Goal: Task Accomplishment & Management: Complete application form

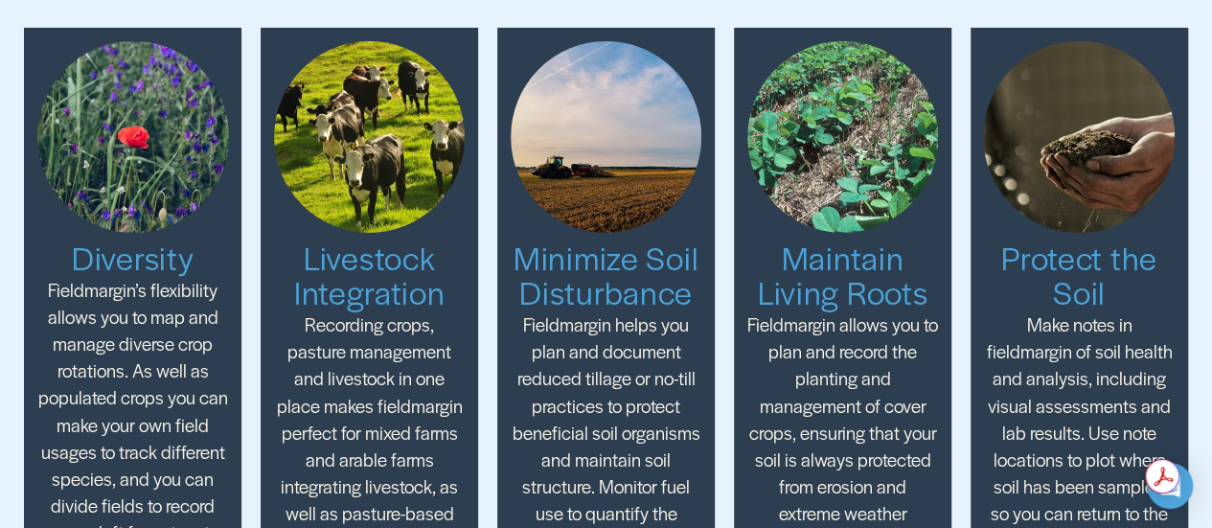
scroll to position [3449, 0]
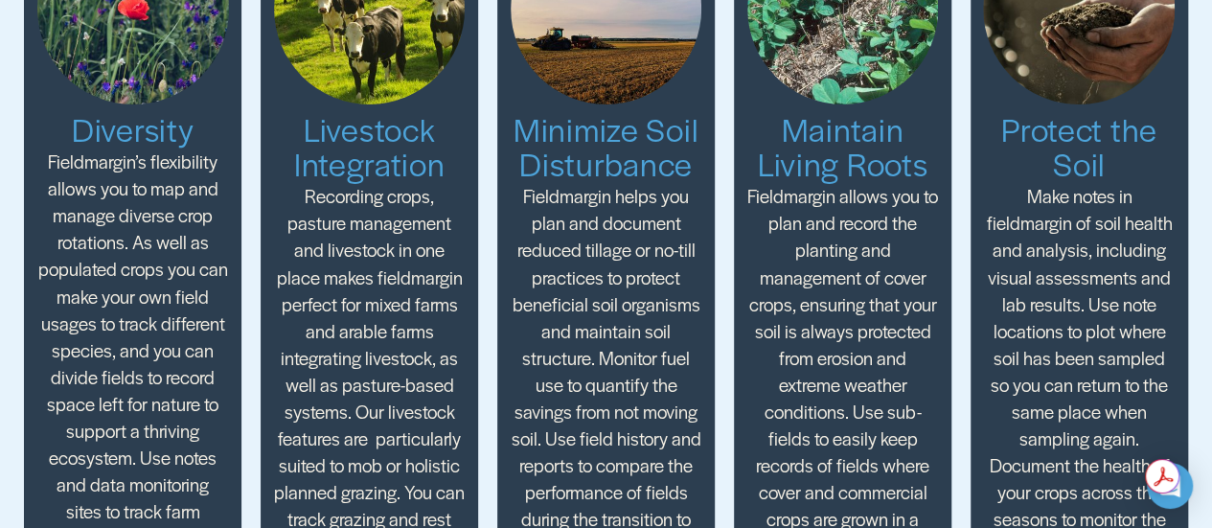
drag, startPoint x: 606, startPoint y: 276, endPoint x: 579, endPoint y: 290, distance: 30.4
click at [579, 290] on p "Fieldmargin helps you plan and document reduced tillage or no-till practices to…" at bounding box center [607, 371] width 192 height 377
drag, startPoint x: 588, startPoint y: 284, endPoint x: 619, endPoint y: 286, distance: 30.8
click at [619, 286] on p "Fieldmargin helps you plan and document reduced tillage or no-till practices to…" at bounding box center [607, 371] width 192 height 377
drag, startPoint x: 584, startPoint y: 279, endPoint x: 627, endPoint y: 279, distance: 42.2
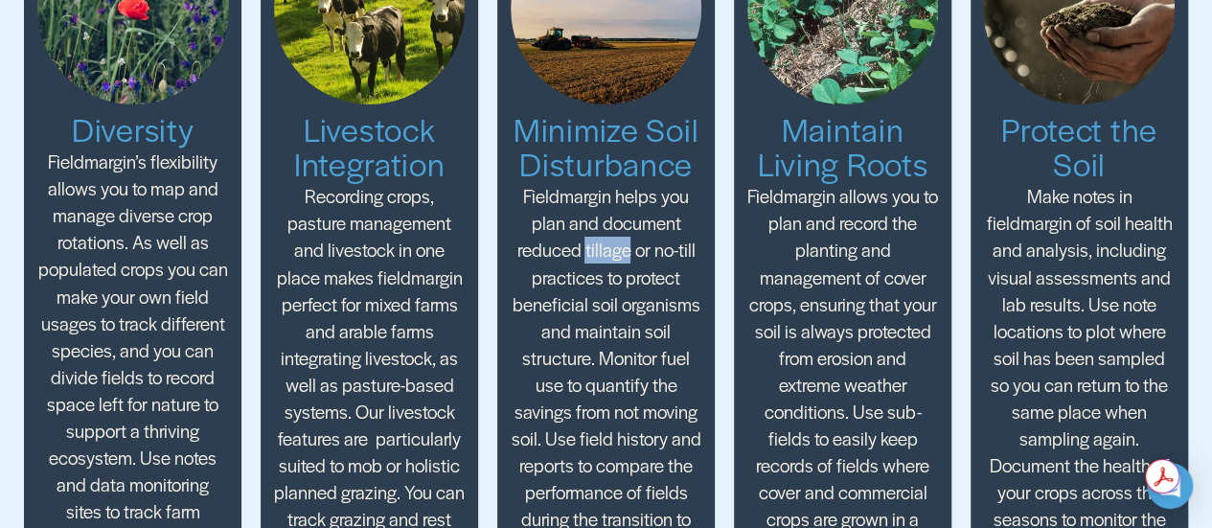
click at [627, 279] on p "Fieldmargin helps you plan and document reduced tillage or no-till practices to…" at bounding box center [607, 371] width 192 height 377
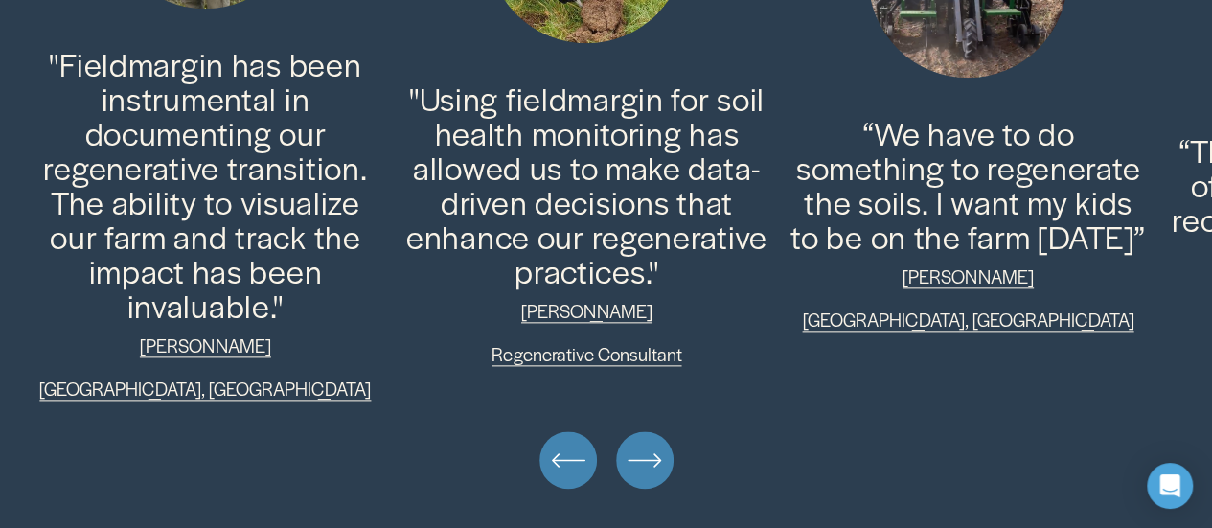
scroll to position [4854, 0]
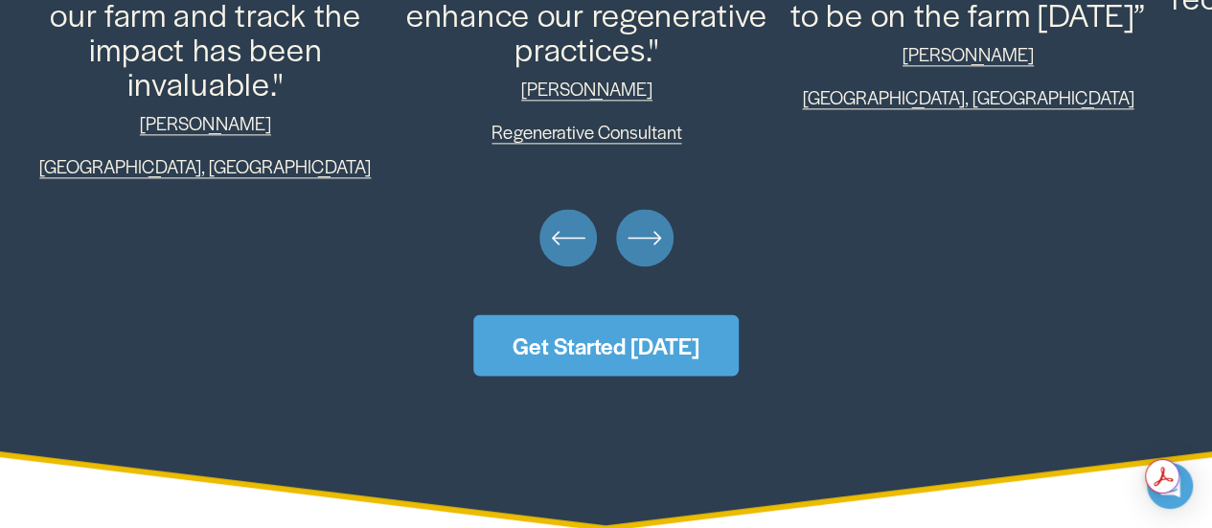
click at [688, 315] on link "Get Started [DATE]" at bounding box center [605, 344] width 265 height 61
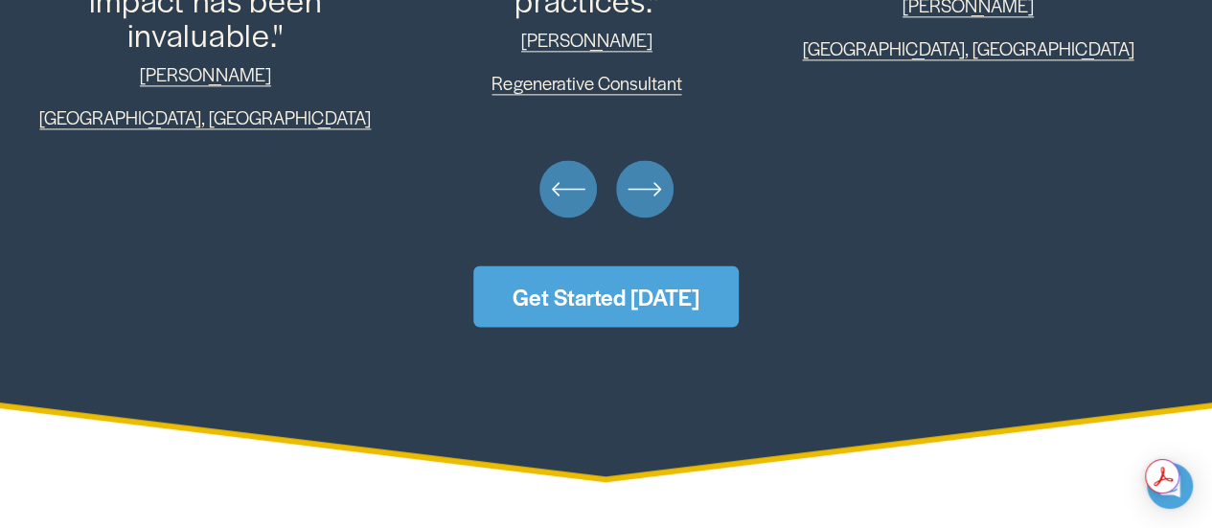
scroll to position [4898, 0]
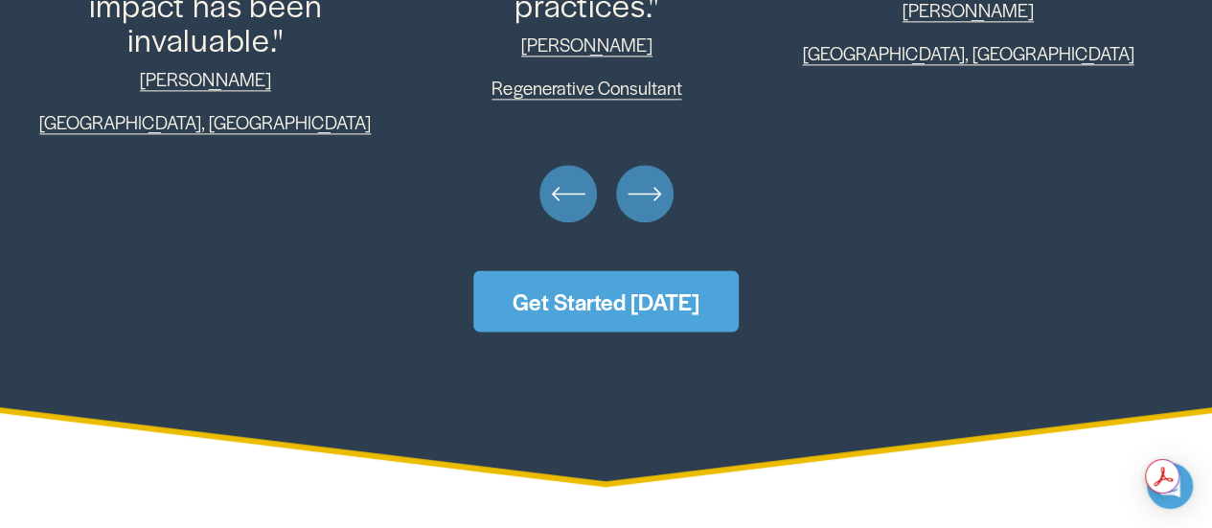
drag, startPoint x: 0, startPoint y: 0, endPoint x: 621, endPoint y: 271, distance: 677.5
click at [621, 271] on link "Get Started [DATE]" at bounding box center [605, 300] width 265 height 61
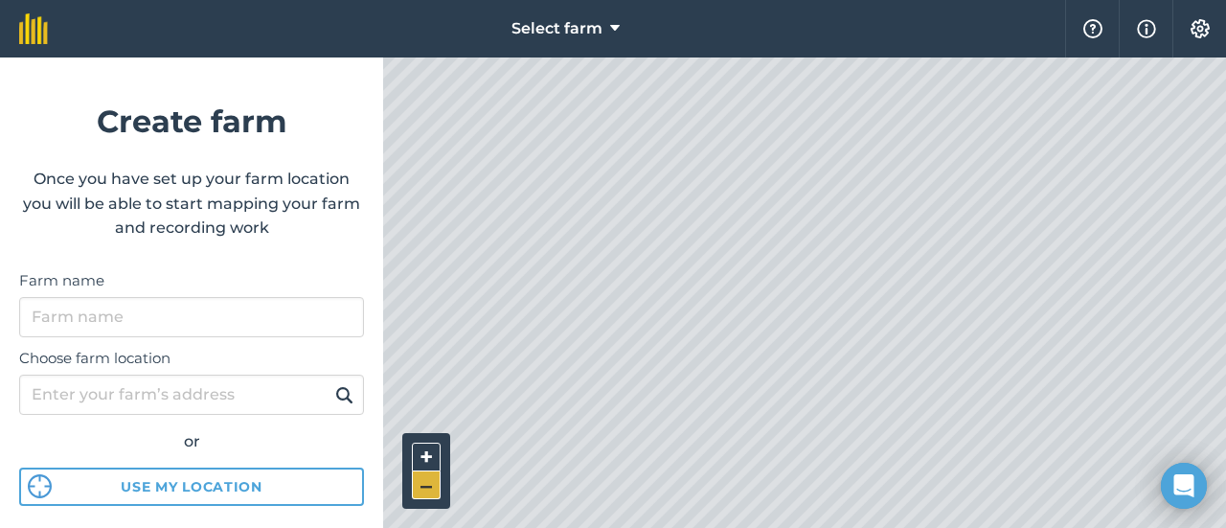
click at [439, 484] on button "–" at bounding box center [426, 485] width 29 height 28
click at [438, 484] on button "–" at bounding box center [426, 485] width 29 height 28
click at [429, 456] on button "+" at bounding box center [426, 457] width 29 height 29
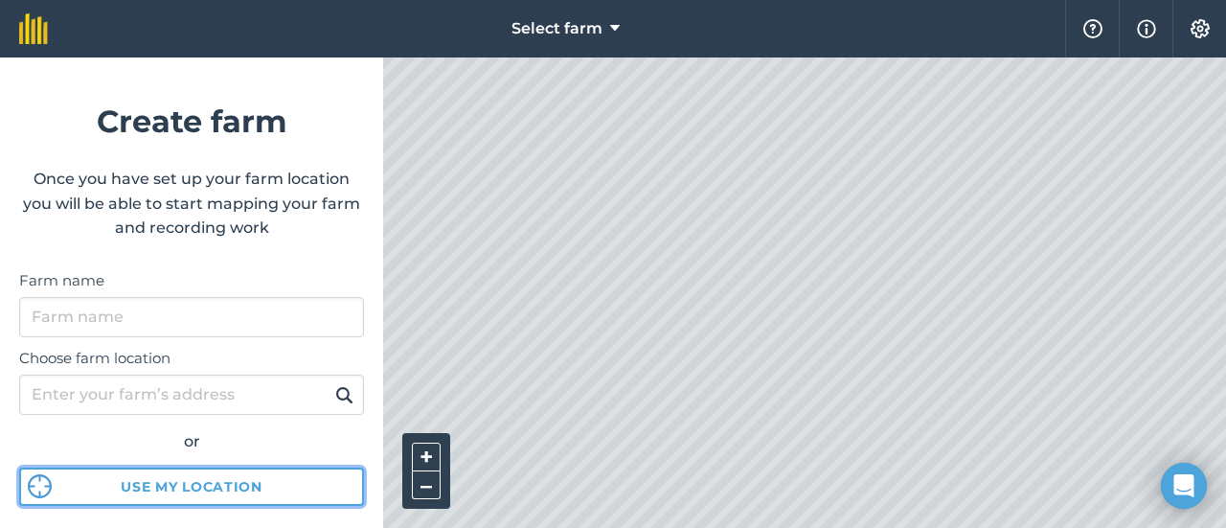
click at [246, 494] on button "Use my location" at bounding box center [191, 487] width 345 height 38
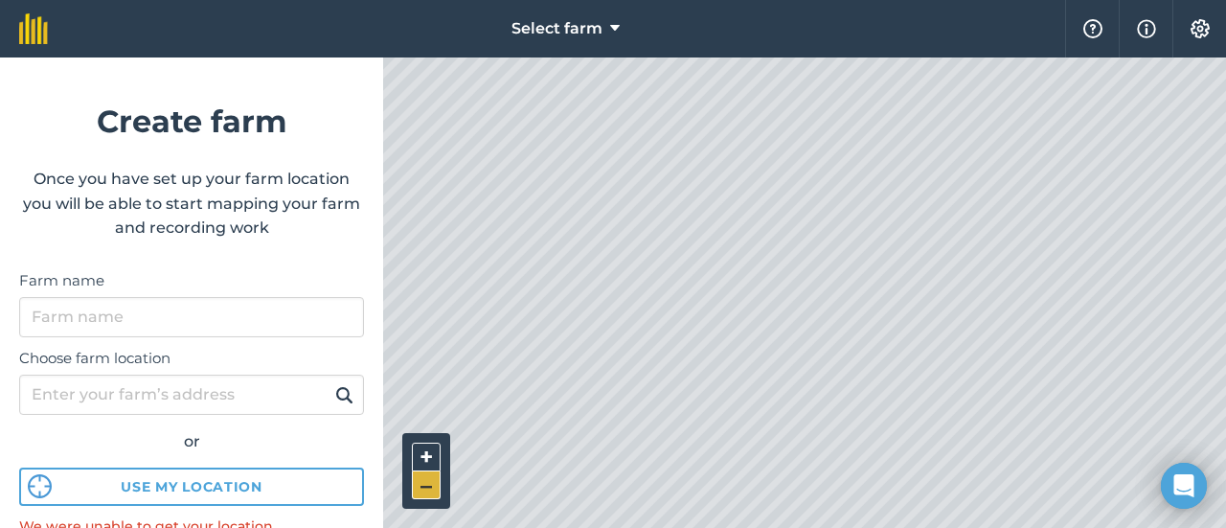
click at [436, 489] on button "–" at bounding box center [426, 485] width 29 height 28
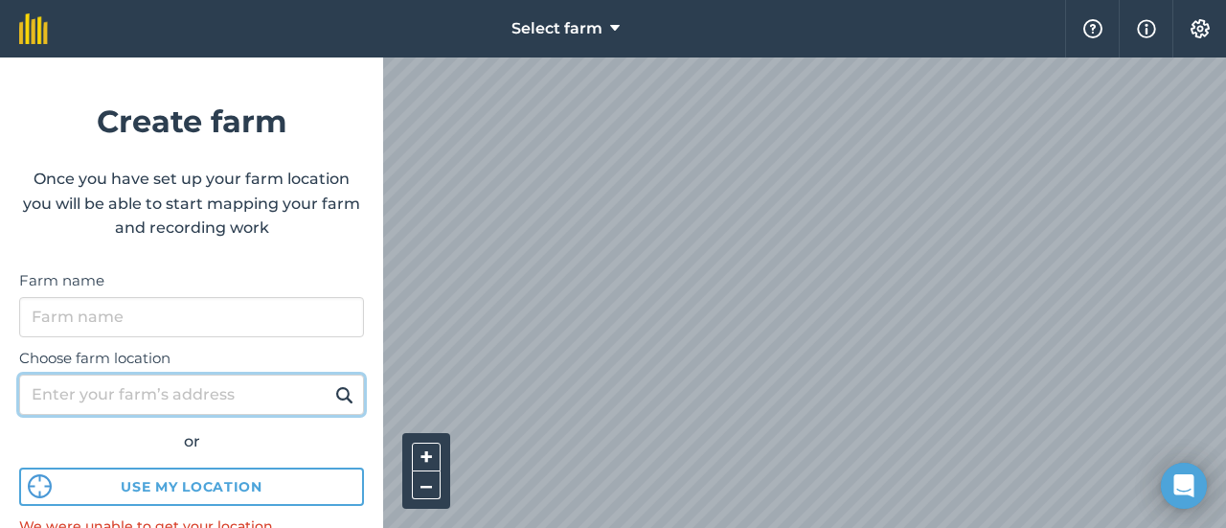
click at [232, 394] on input "Choose farm location" at bounding box center [191, 395] width 345 height 40
paste input "12°15'56.4"N 104°26'06.9"E"
type input "12°15'56.4"N 104°26'06.9"E"
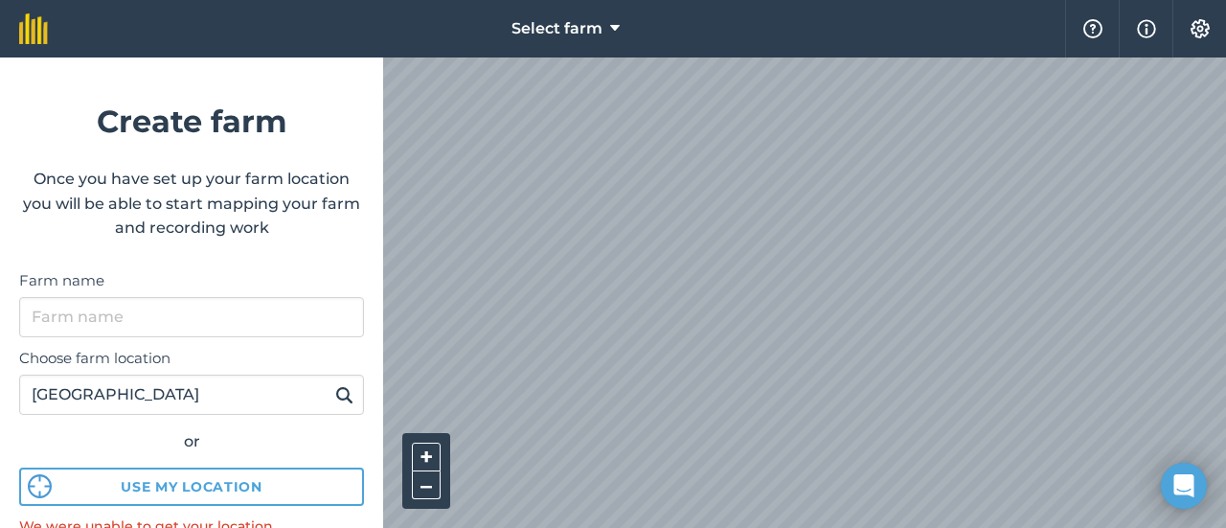
click at [335, 392] on img at bounding box center [344, 394] width 18 height 23
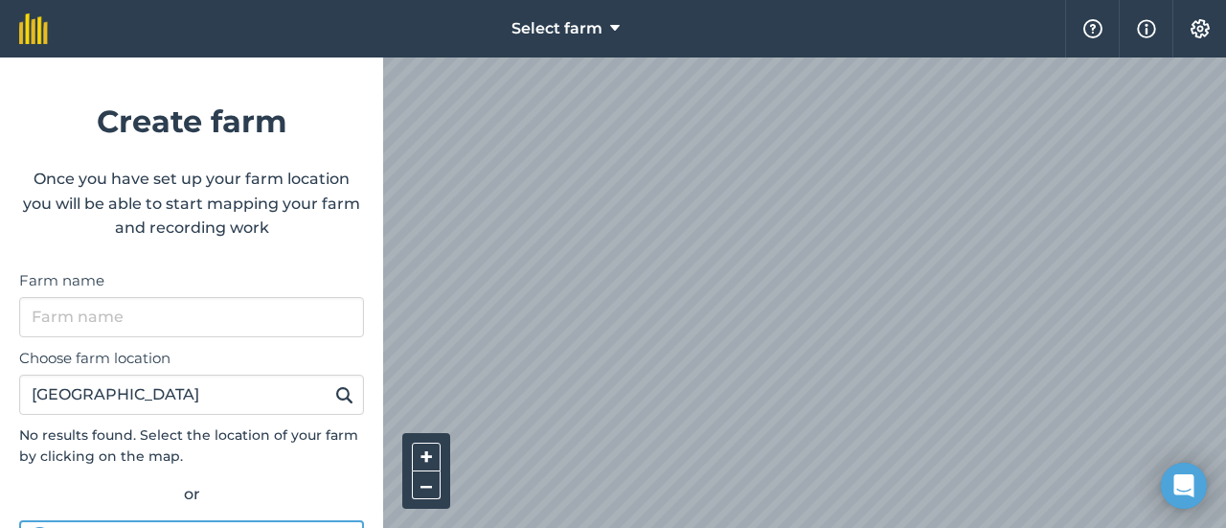
scroll to position [127, 0]
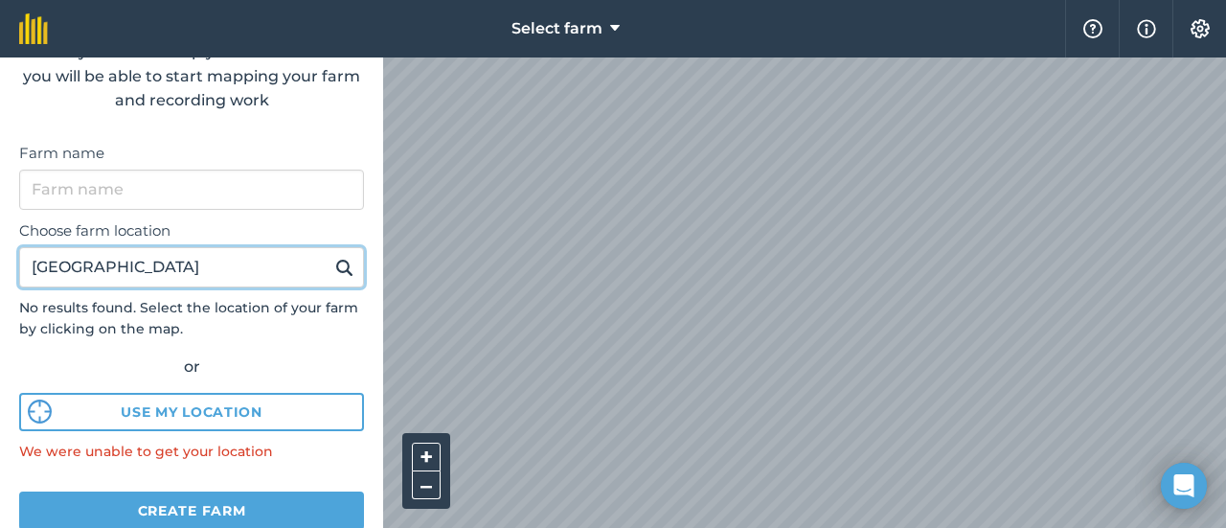
click at [253, 268] on input "12°15'56.4"N 104°26'06.9"E" at bounding box center [191, 267] width 345 height 40
drag, startPoint x: 258, startPoint y: 267, endPoint x: 2, endPoint y: 267, distance: 255.8
click at [24, 276] on input "12°15'56.4"N 104°26'06.9"E" at bounding box center [191, 267] width 345 height 40
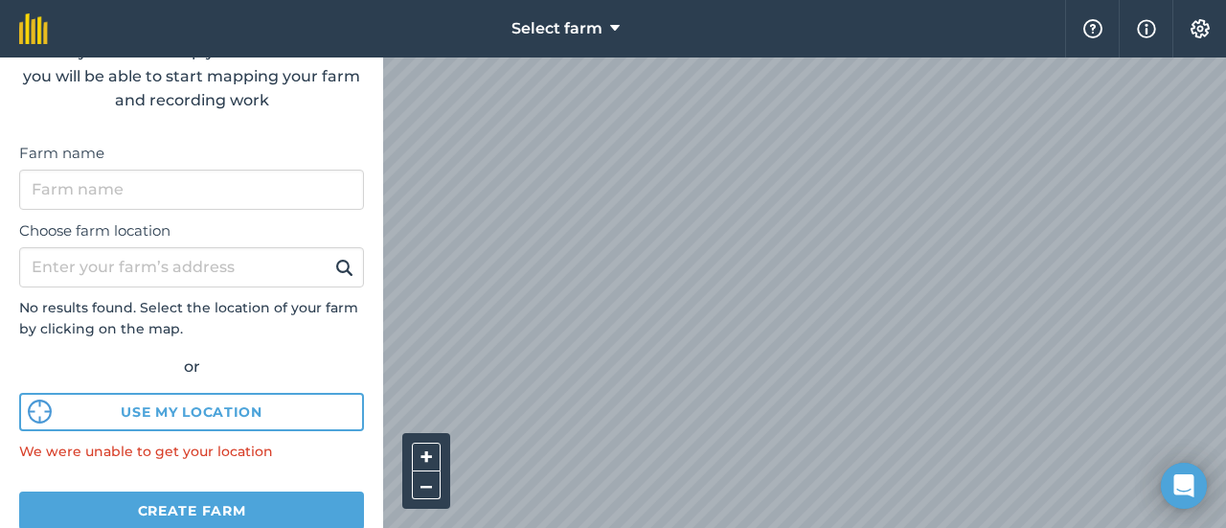
click at [2, 267] on form "Create farm Once you have set up your farm location you will be able to start m…" at bounding box center [191, 292] width 383 height 470
click at [425, 496] on button "–" at bounding box center [426, 485] width 29 height 28
click at [431, 491] on button "–" at bounding box center [426, 485] width 29 height 28
click at [423, 484] on button "–" at bounding box center [426, 485] width 29 height 28
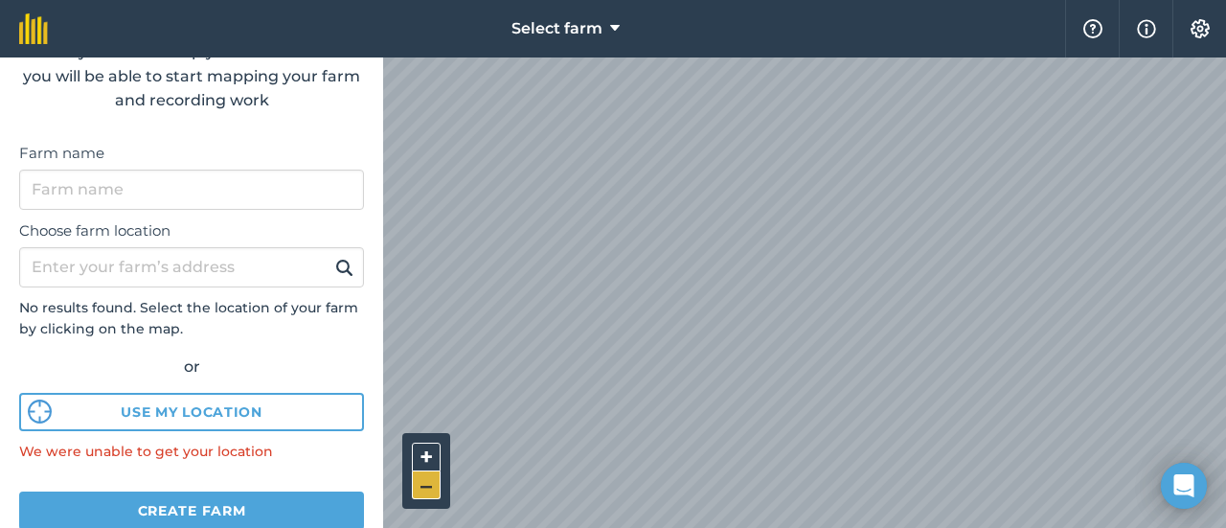
click at [423, 484] on button "–" at bounding box center [426, 485] width 29 height 28
click at [905, 527] on html "Select farm Help Info Settings Create farm Once you have set up your farm locat…" at bounding box center [613, 264] width 1226 height 528
click at [434, 483] on button "–" at bounding box center [426, 485] width 29 height 28
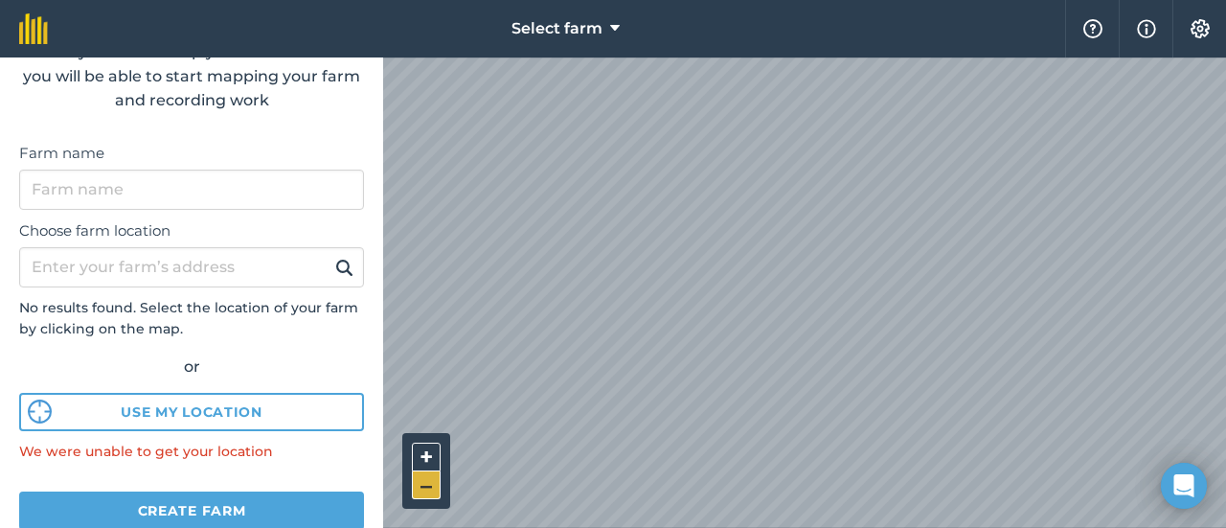
click at [428, 477] on button "–" at bounding box center [426, 485] width 29 height 28
click at [435, 455] on button "+" at bounding box center [426, 457] width 29 height 29
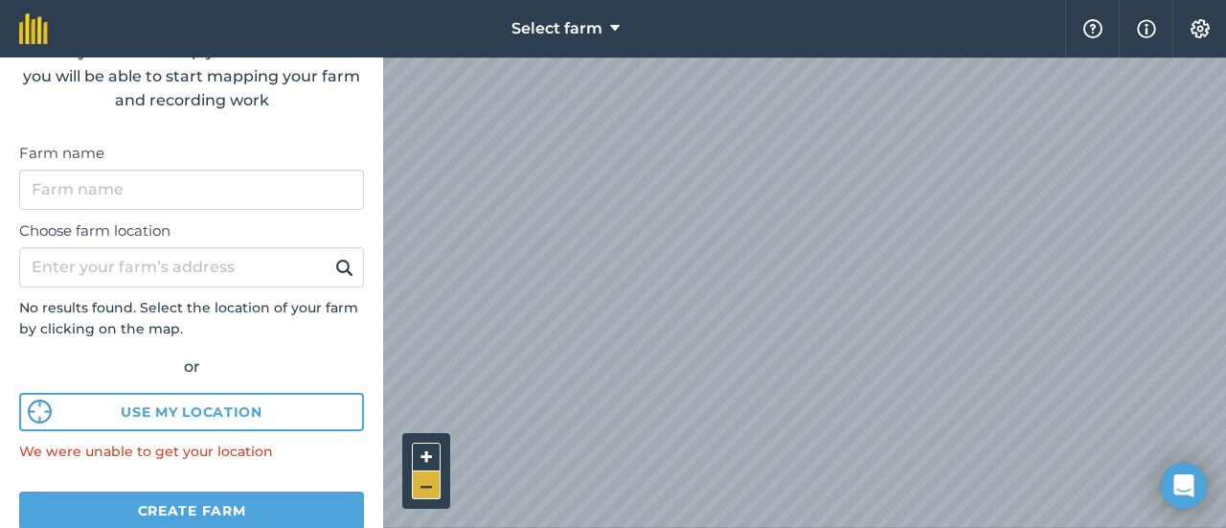
click at [432, 486] on button "–" at bounding box center [426, 485] width 29 height 28
click at [1002, 42] on div "Select farm Help Info Settings Create farm Once you have set up your farm locat…" at bounding box center [613, 28] width 1226 height 57
click at [429, 481] on button "–" at bounding box center [426, 485] width 29 height 28
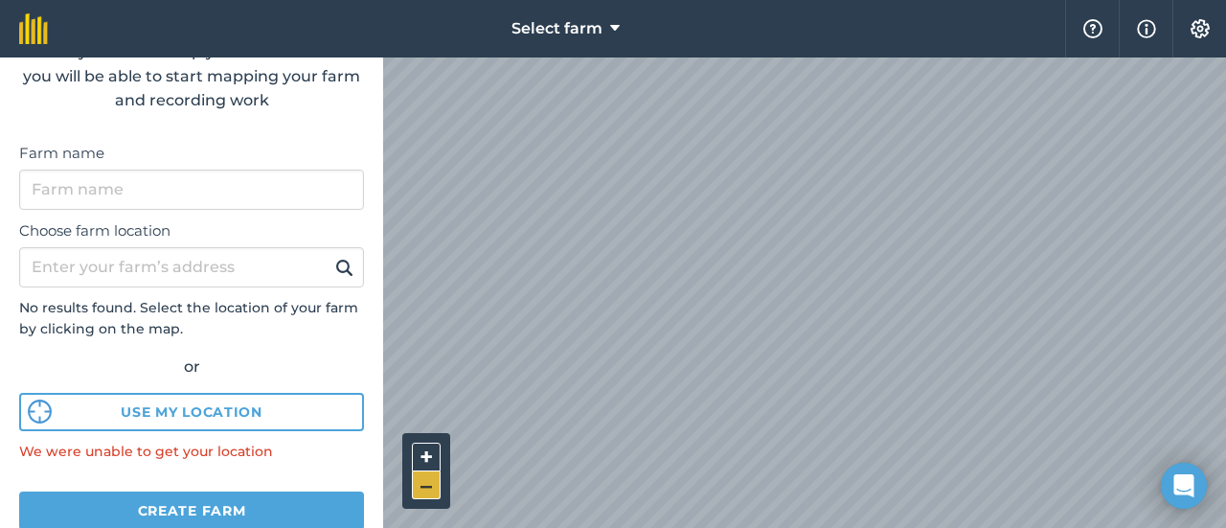
click at [430, 491] on button "–" at bounding box center [426, 485] width 29 height 28
click at [426, 484] on button "–" at bounding box center [426, 485] width 29 height 28
click at [431, 481] on button "–" at bounding box center [426, 485] width 29 height 28
click at [428, 492] on button "–" at bounding box center [426, 485] width 29 height 28
click at [431, 486] on button "–" at bounding box center [426, 485] width 29 height 28
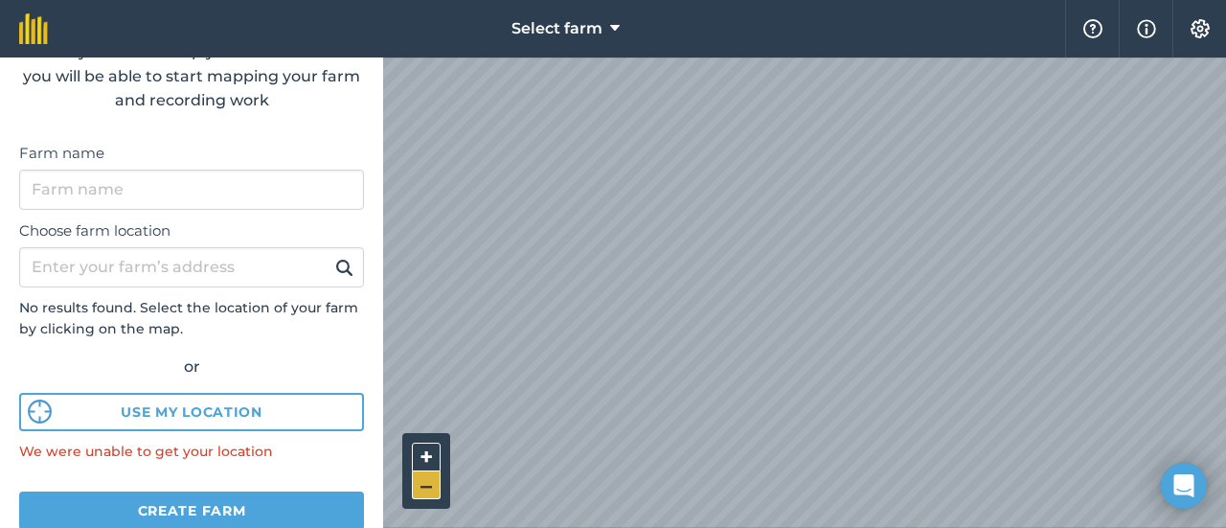
click at [429, 486] on button "–" at bounding box center [426, 485] width 29 height 28
click at [427, 480] on button "–" at bounding box center [426, 485] width 29 height 28
click at [423, 490] on button "–" at bounding box center [426, 485] width 29 height 28
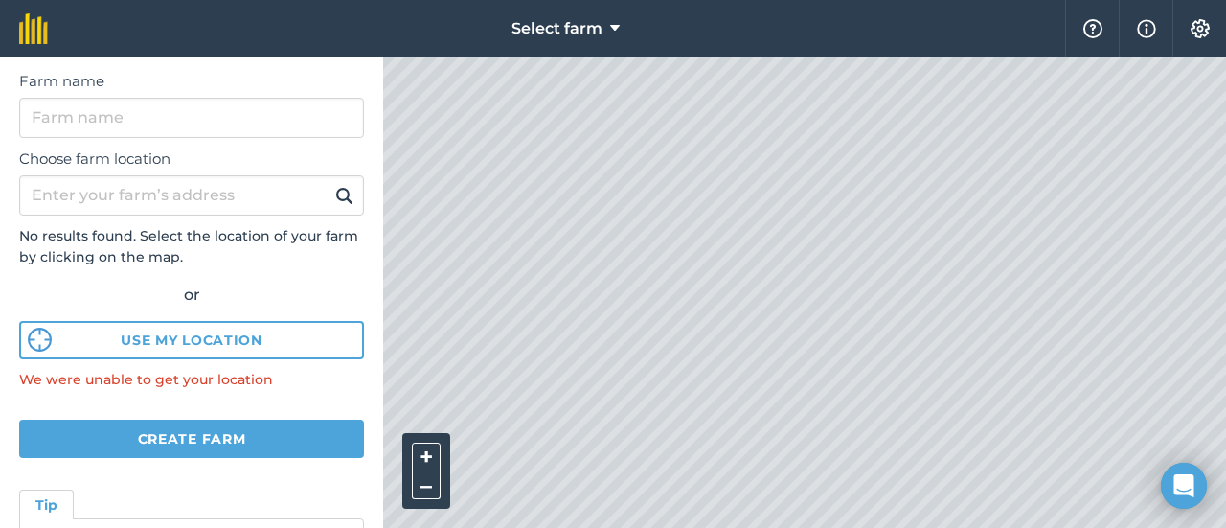
scroll to position [108, 0]
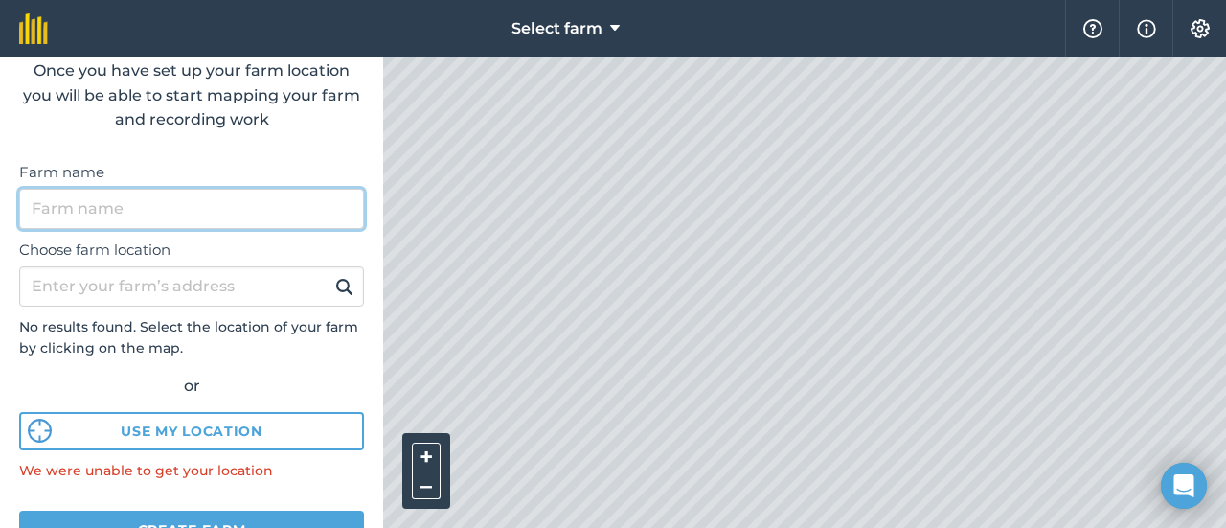
click at [154, 206] on input "Farm name" at bounding box center [191, 209] width 345 height 40
type input "K"
click at [55, 202] on input "KC Farm" at bounding box center [191, 209] width 345 height 40
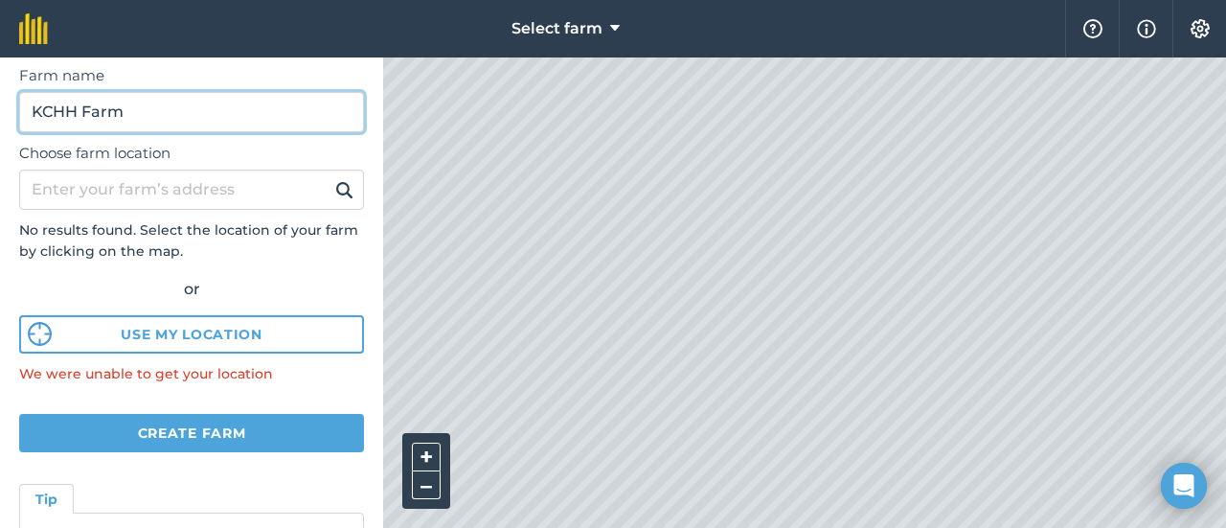
scroll to position [236, 0]
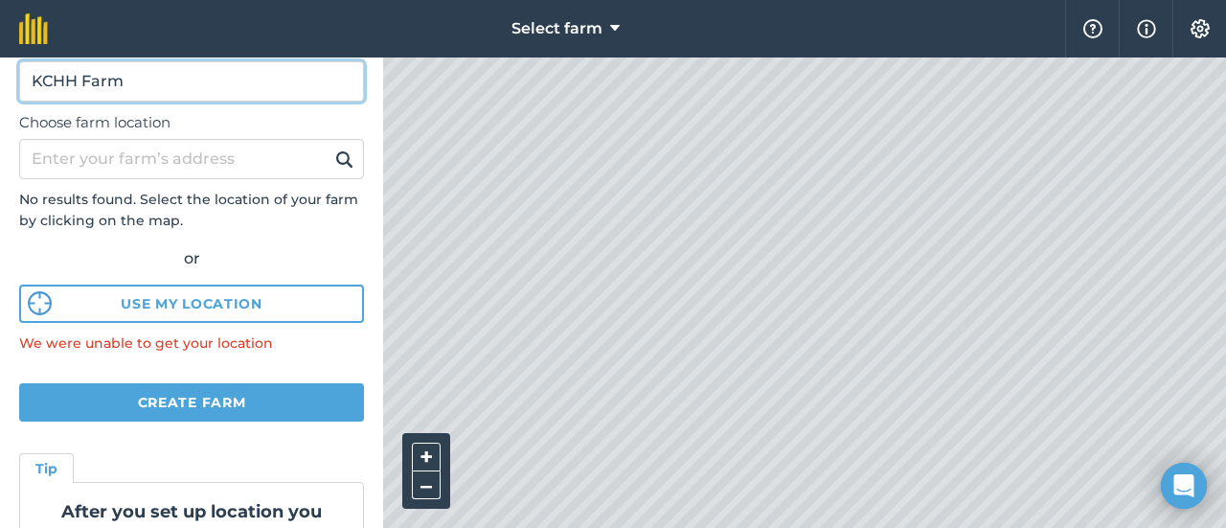
type input "KCHH Farm"
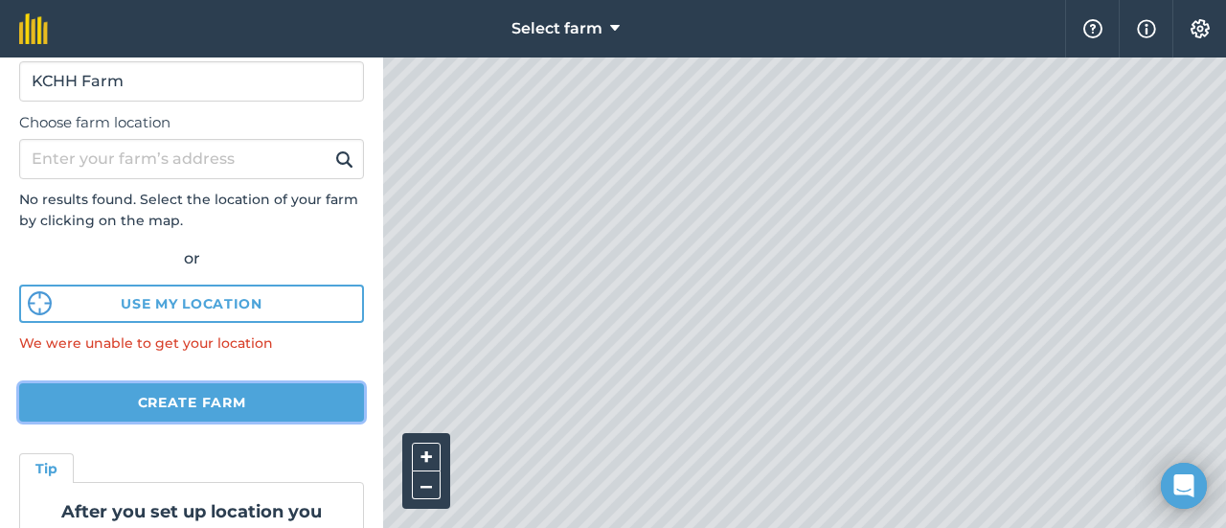
click at [268, 409] on button "Create farm" at bounding box center [191, 402] width 345 height 38
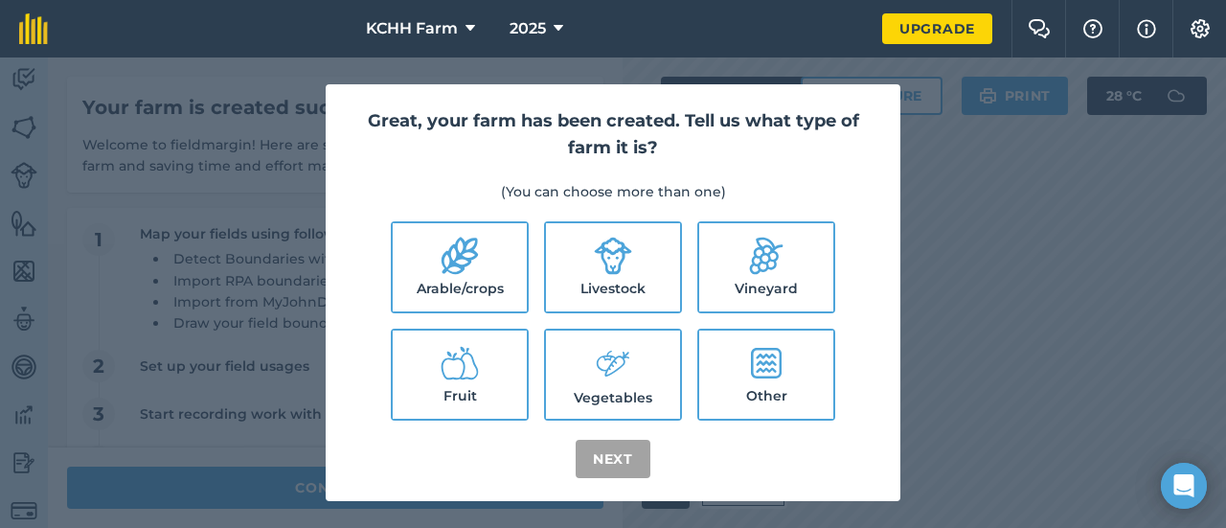
click at [477, 271] on icon at bounding box center [460, 256] width 38 height 38
checkbox input "true"
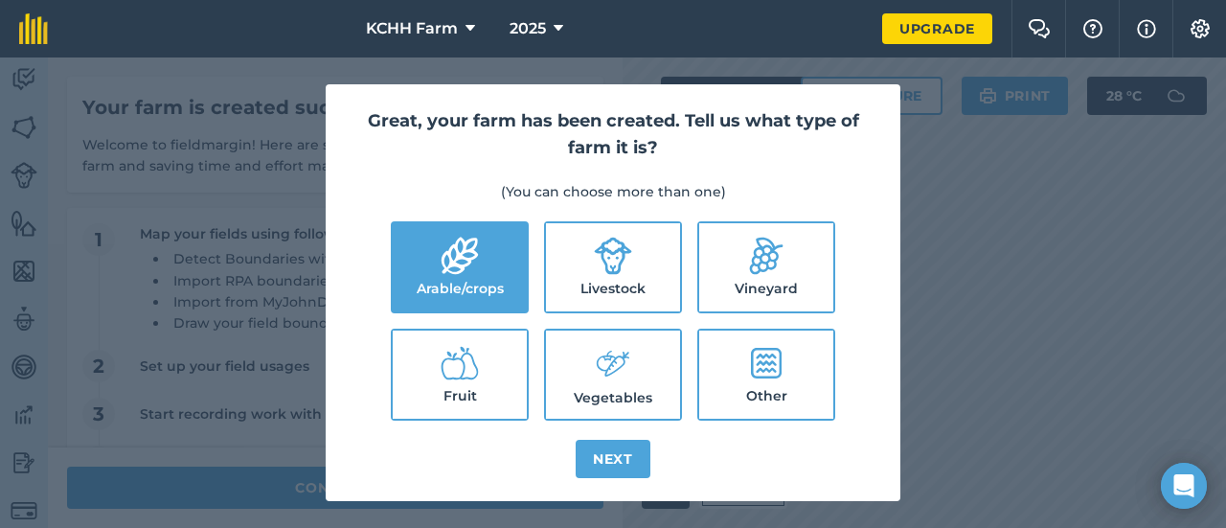
click at [655, 296] on label "Livestock" at bounding box center [613, 267] width 134 height 88
checkbox input "true"
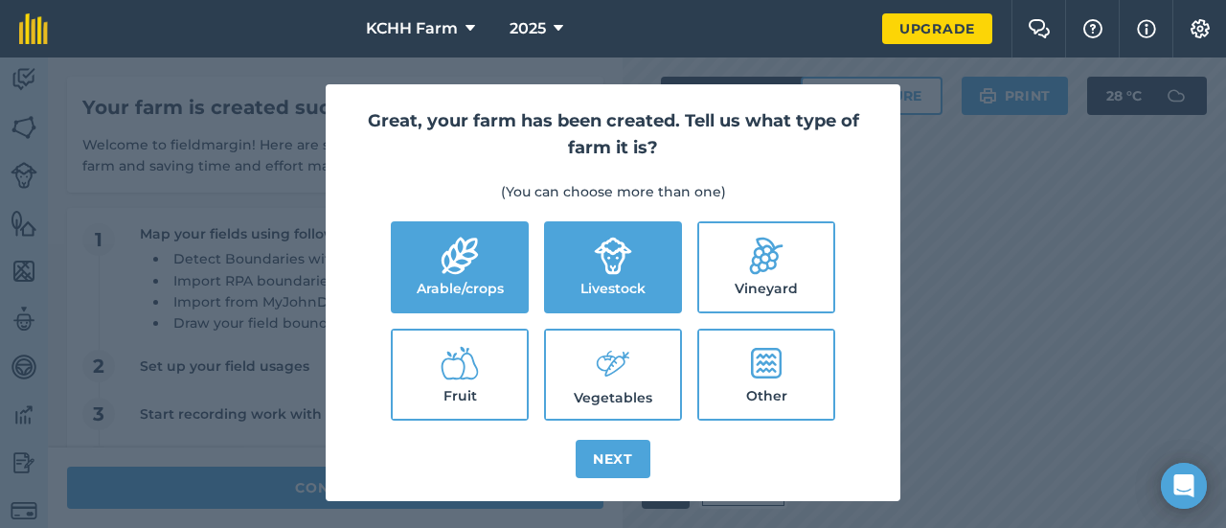
click at [634, 382] on label "Vegetables" at bounding box center [613, 375] width 134 height 88
checkbox input "true"
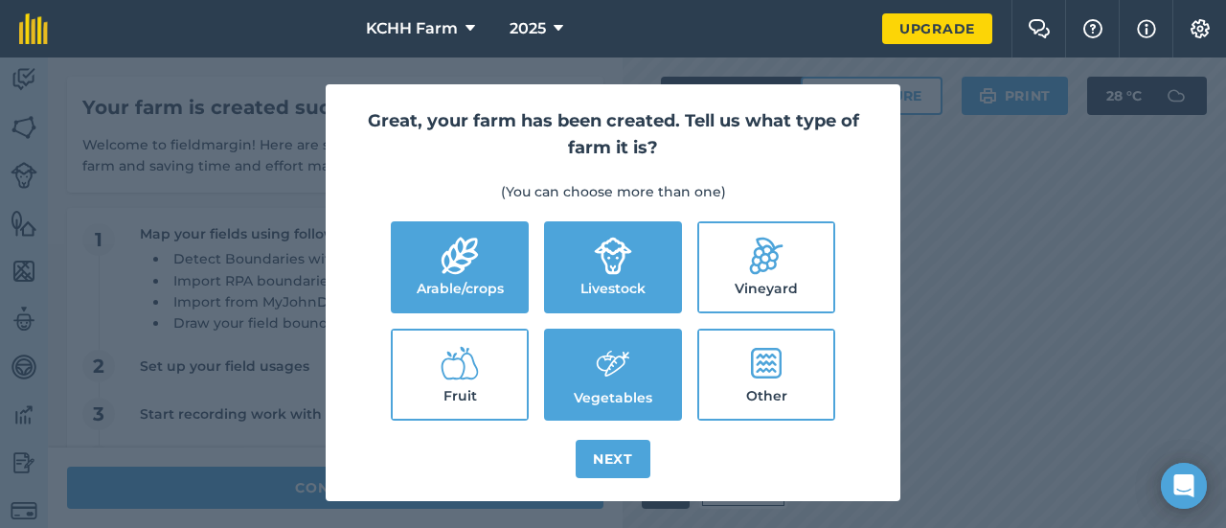
click at [454, 290] on label "Arable/crops" at bounding box center [460, 267] width 134 height 88
checkbox input "false"
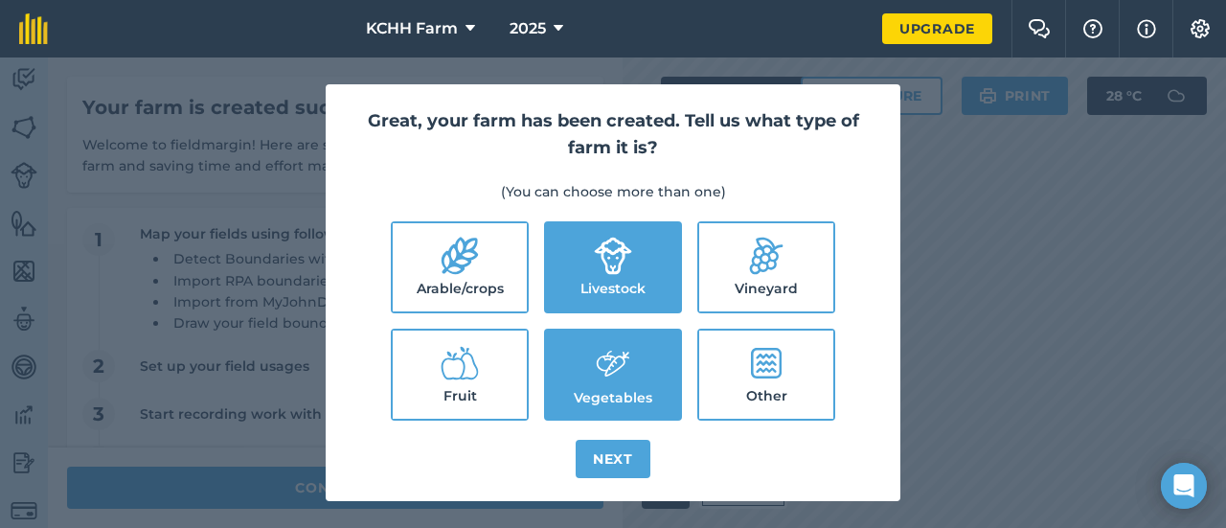
click at [441, 393] on label "Fruit" at bounding box center [460, 375] width 134 height 88
checkbox input "true"
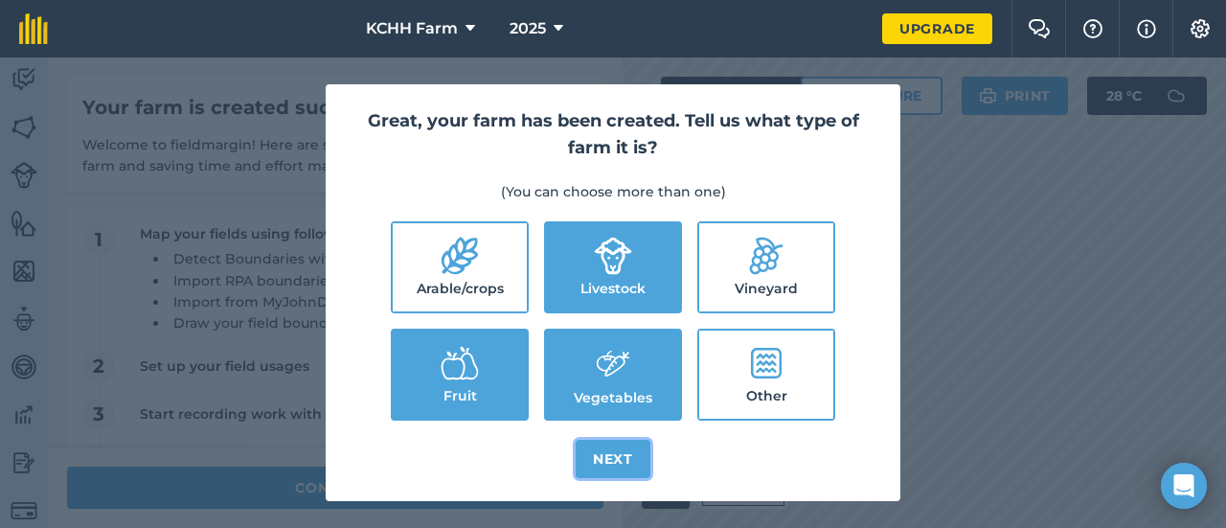
click at [625, 470] on button "Next" at bounding box center [613, 459] width 75 height 38
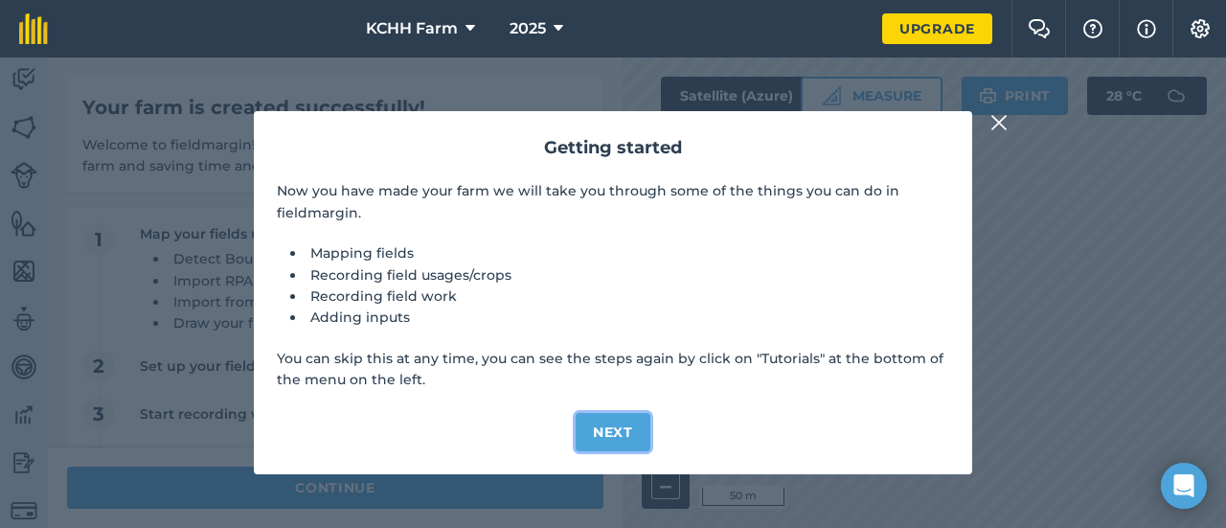
click at [618, 432] on button "Next" at bounding box center [613, 432] width 75 height 38
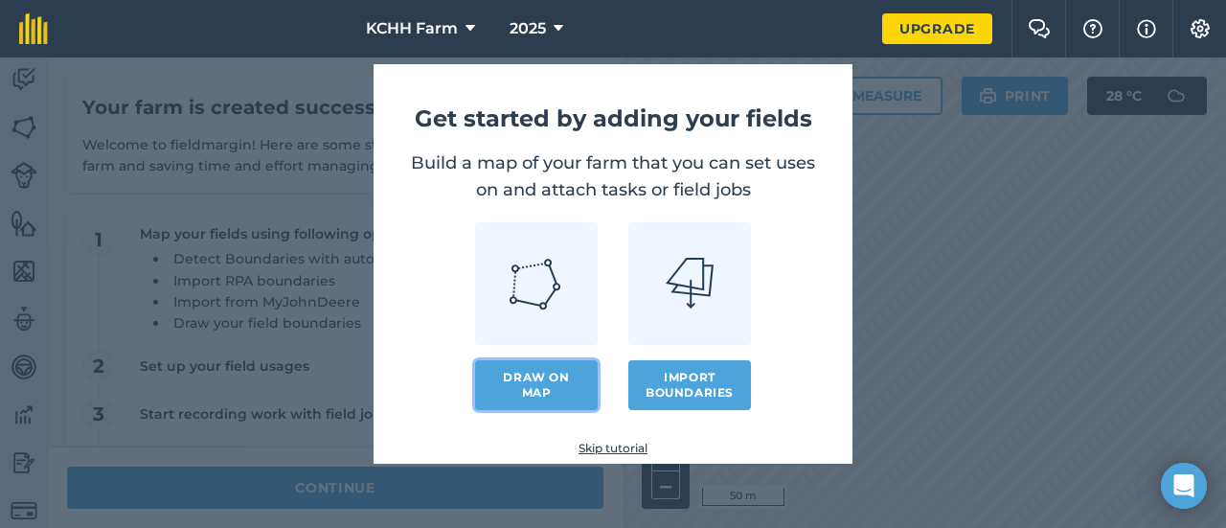
click at [527, 386] on link "Draw on map" at bounding box center [536, 385] width 123 height 50
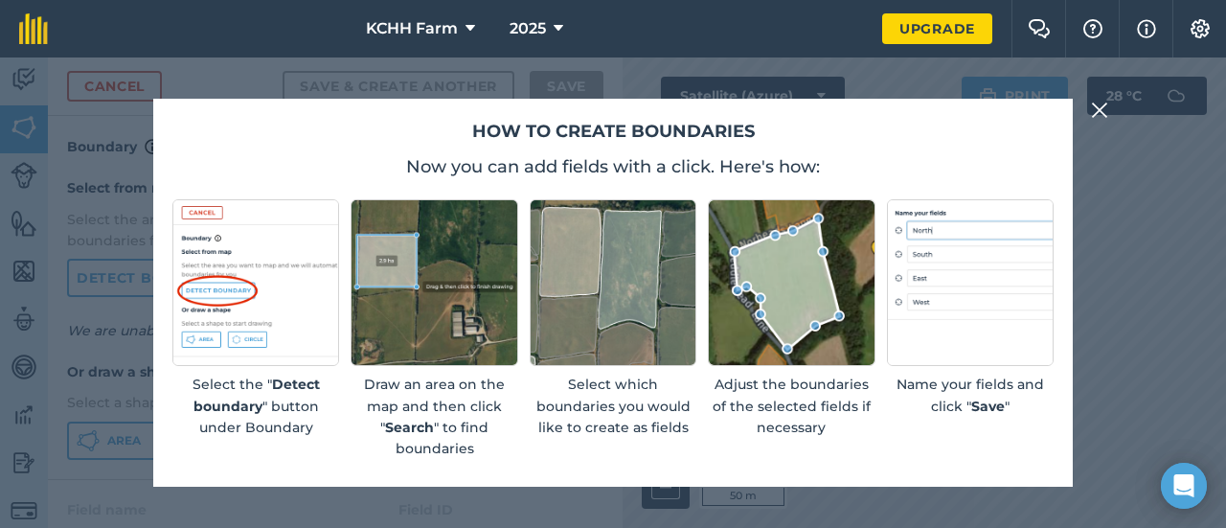
click at [986, 440] on div "Name your fields and click " Save "" at bounding box center [970, 329] width 167 height 261
click at [1104, 110] on img at bounding box center [1099, 110] width 17 height 23
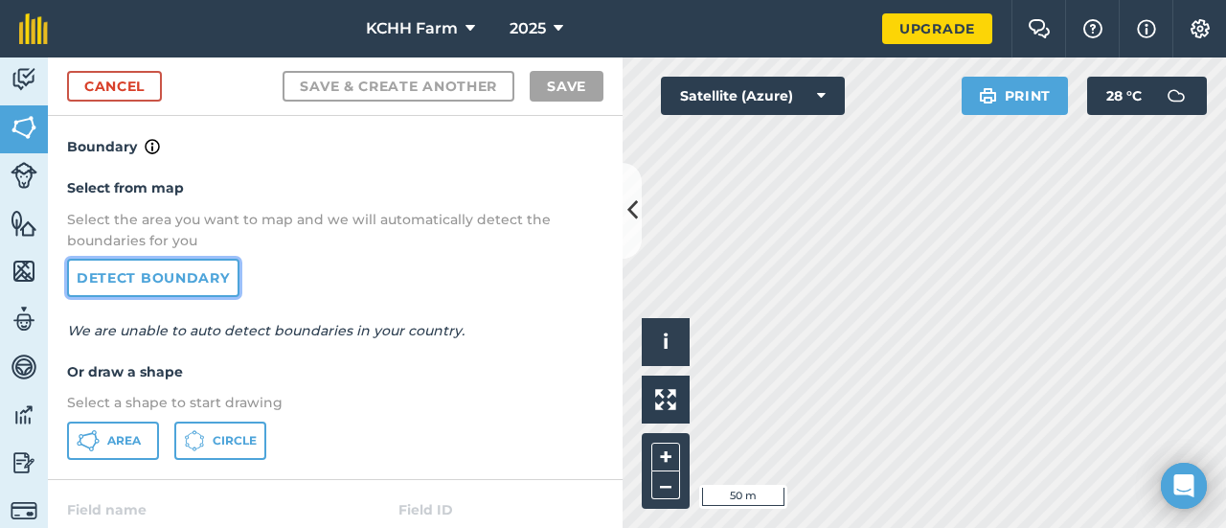
click at [176, 283] on link "Detect boundary" at bounding box center [153, 278] width 172 height 38
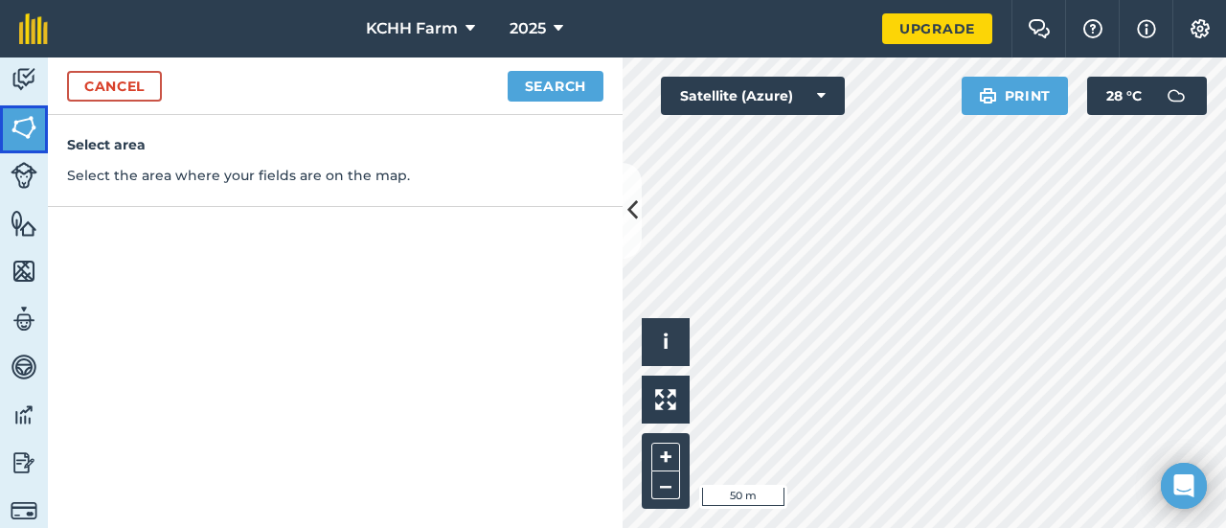
click at [36, 133] on img at bounding box center [24, 127] width 27 height 29
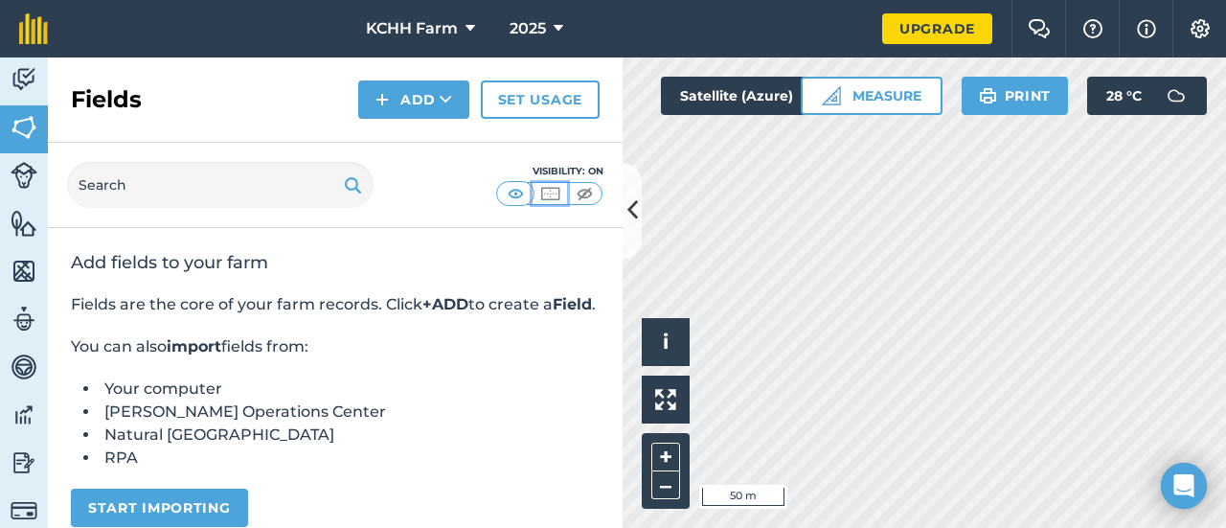
click at [540, 194] on img at bounding box center [550, 193] width 24 height 19
click at [506, 191] on img at bounding box center [516, 193] width 24 height 19
click at [552, 189] on img at bounding box center [550, 193] width 24 height 19
click at [512, 195] on img at bounding box center [516, 193] width 24 height 19
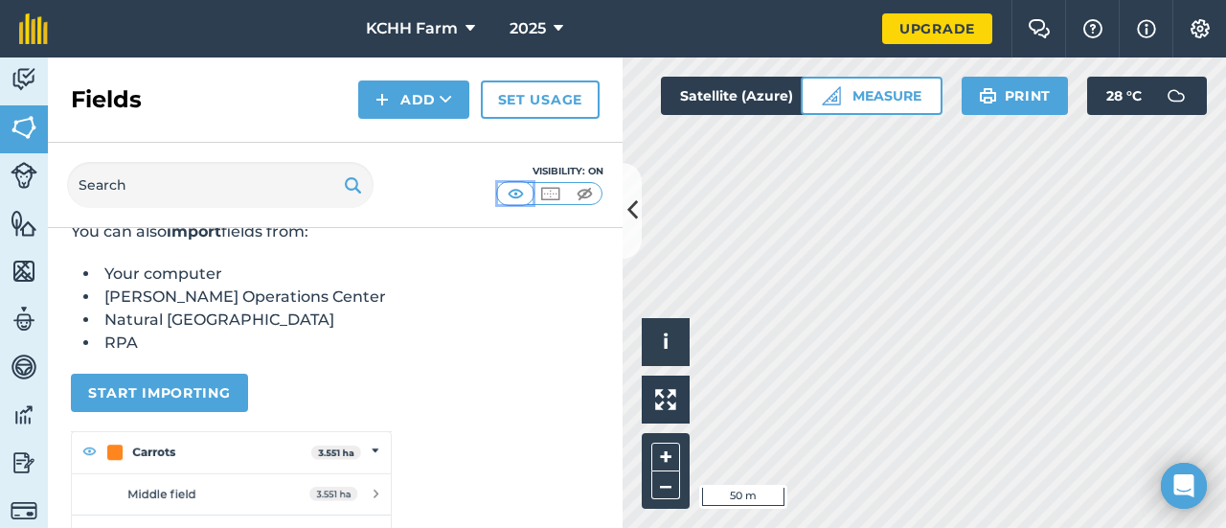
scroll to position [255, 0]
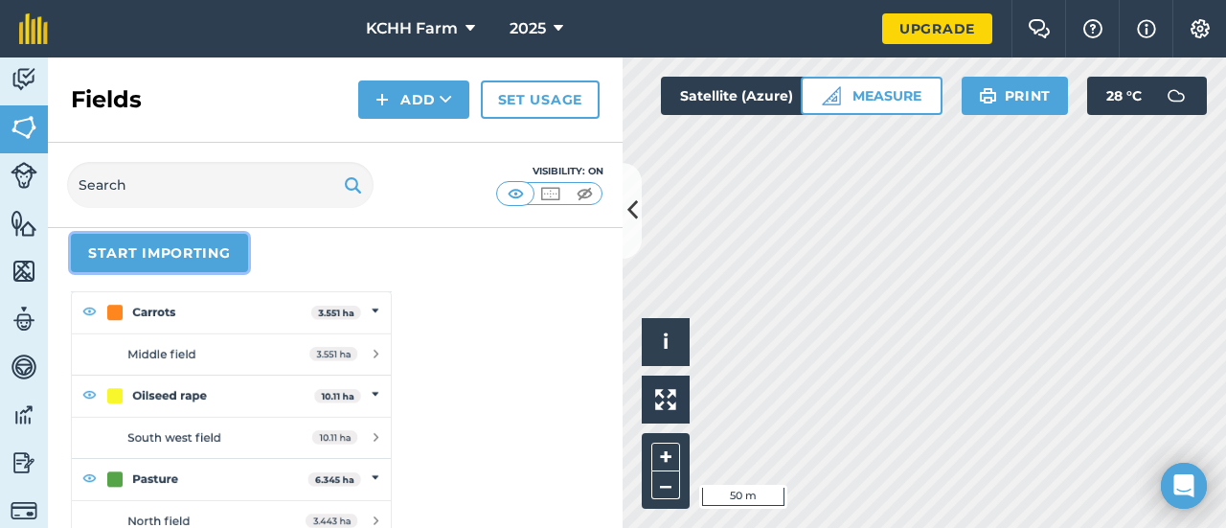
click at [203, 272] on button "Start importing" at bounding box center [159, 253] width 177 height 38
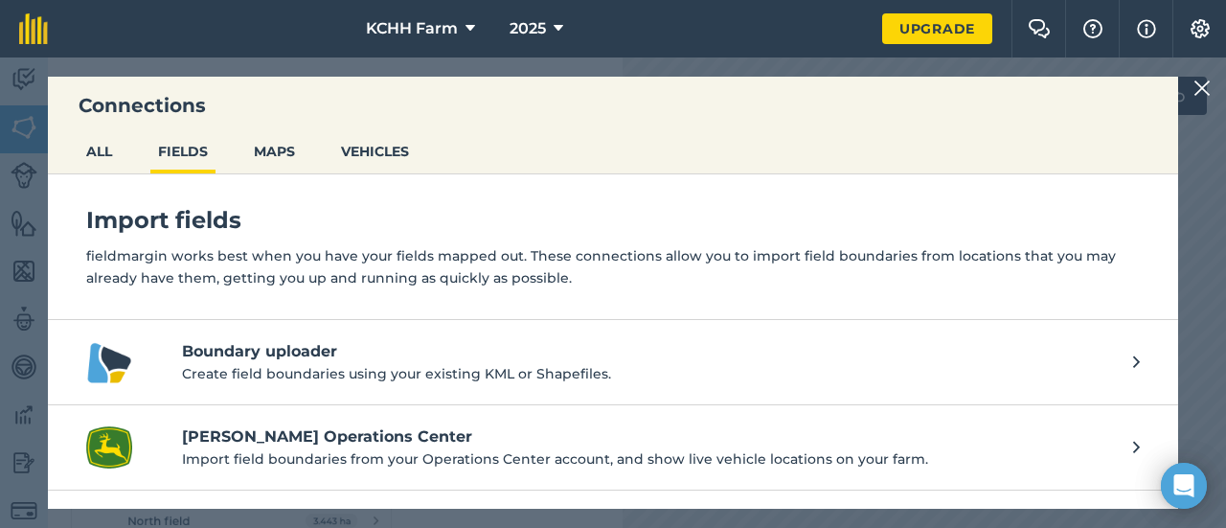
click at [511, 373] on p "Create field boundaries using your existing KML or Shapefiles." at bounding box center [648, 373] width 932 height 21
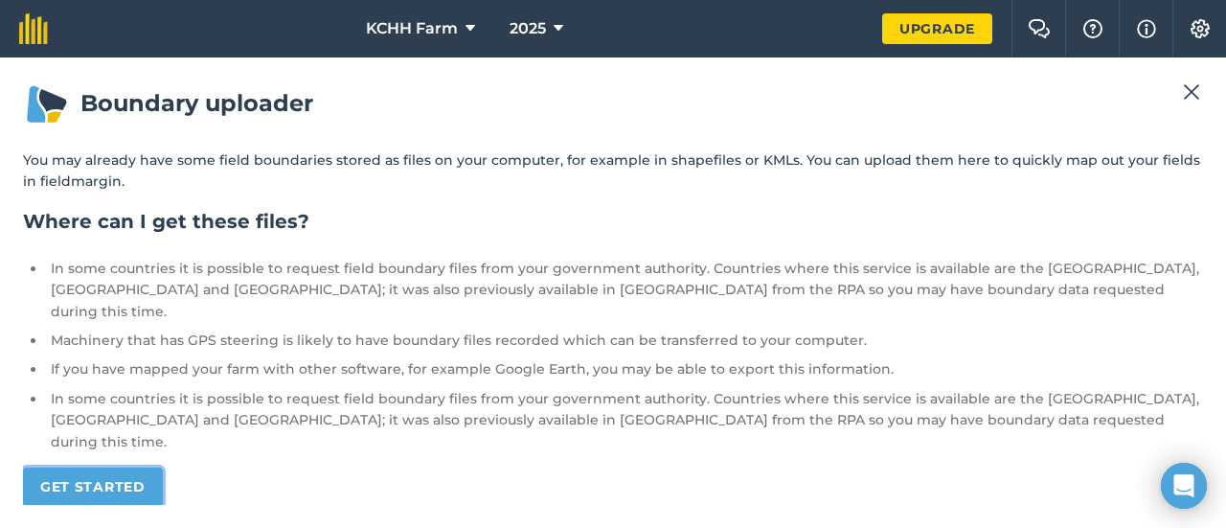
click at [134, 468] on link "Get started" at bounding box center [93, 487] width 140 height 38
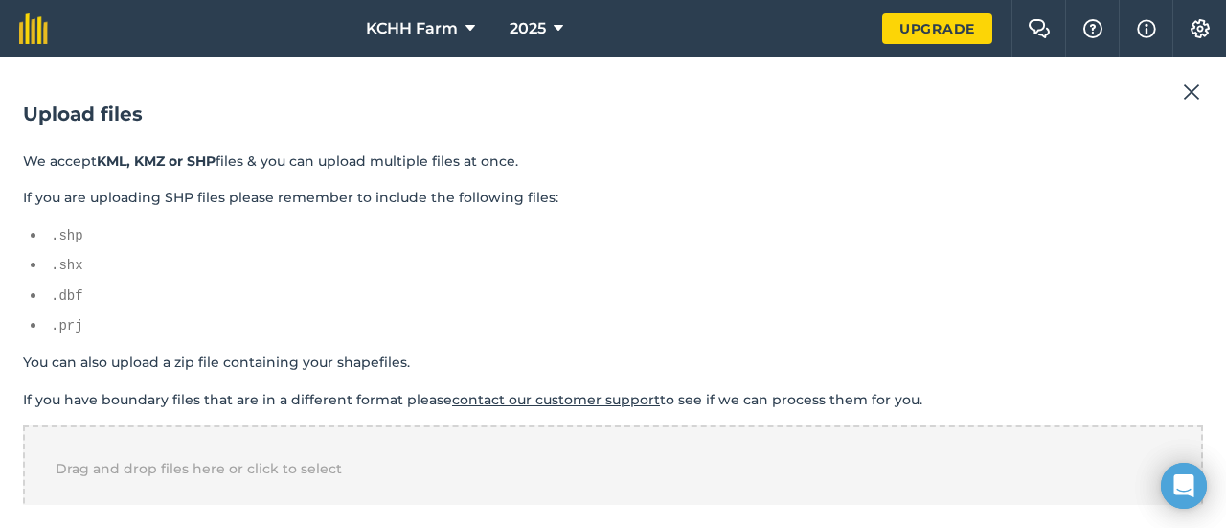
scroll to position [69, 0]
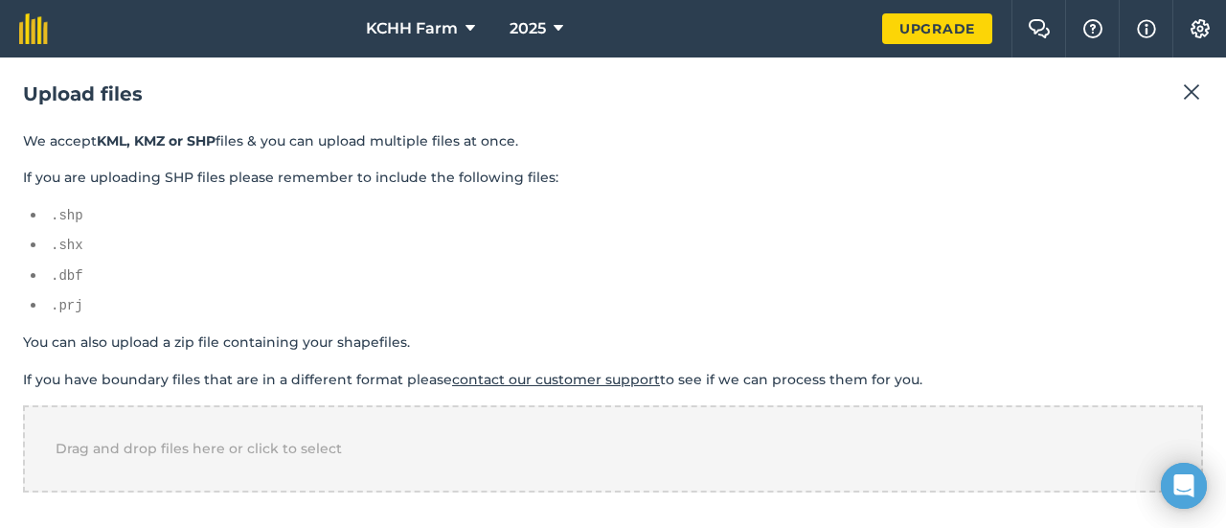
click at [1185, 92] on img at bounding box center [1191, 91] width 17 height 23
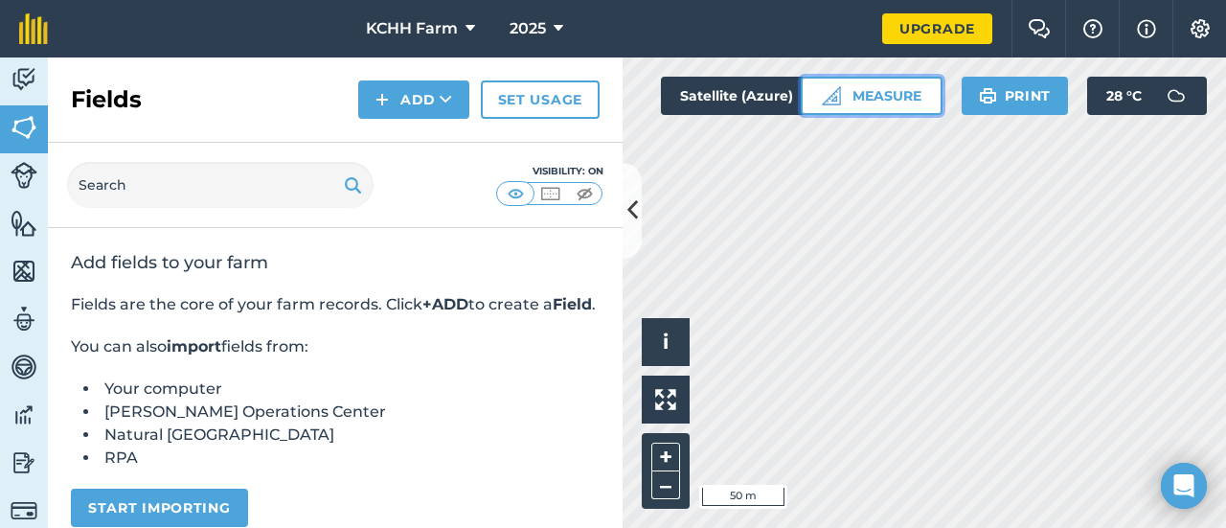
click at [880, 103] on button "Measure" at bounding box center [872, 96] width 142 height 38
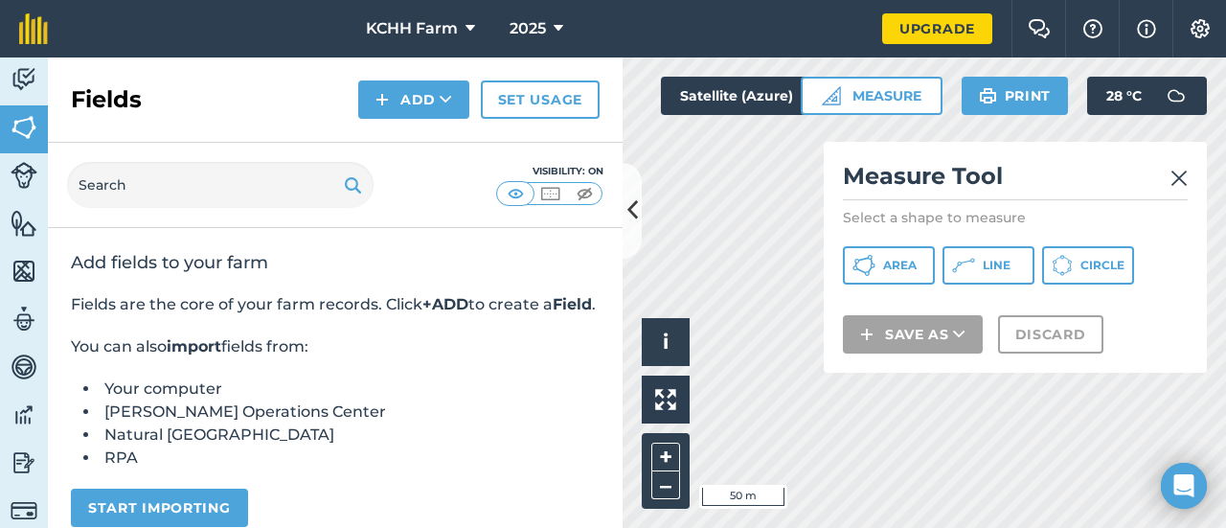
click at [1182, 177] on img at bounding box center [1179, 178] width 17 height 23
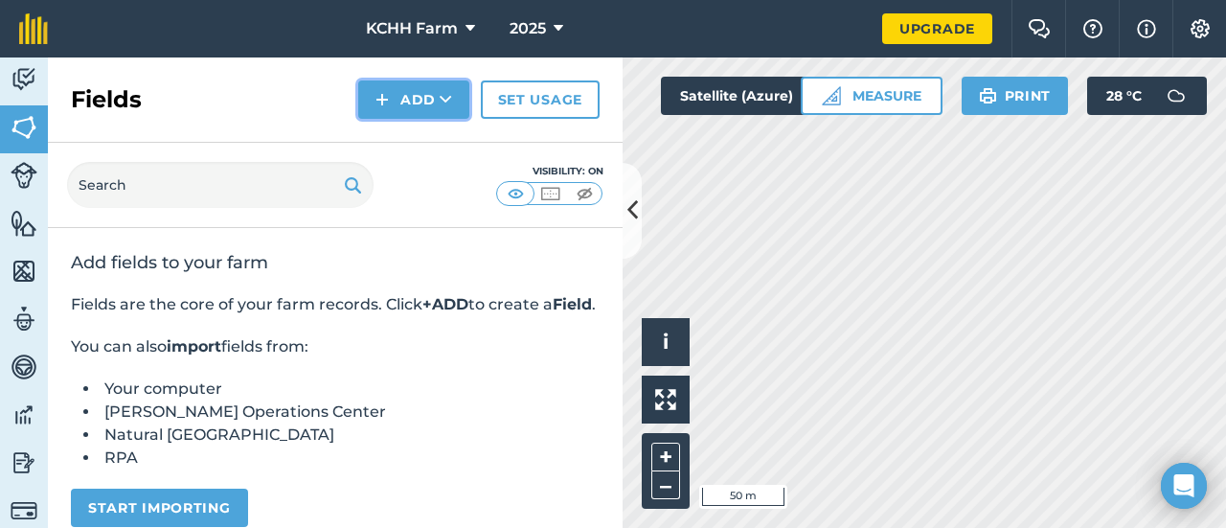
click at [452, 98] on icon at bounding box center [446, 99] width 12 height 19
click at [433, 140] on link "Draw" at bounding box center [413, 143] width 105 height 42
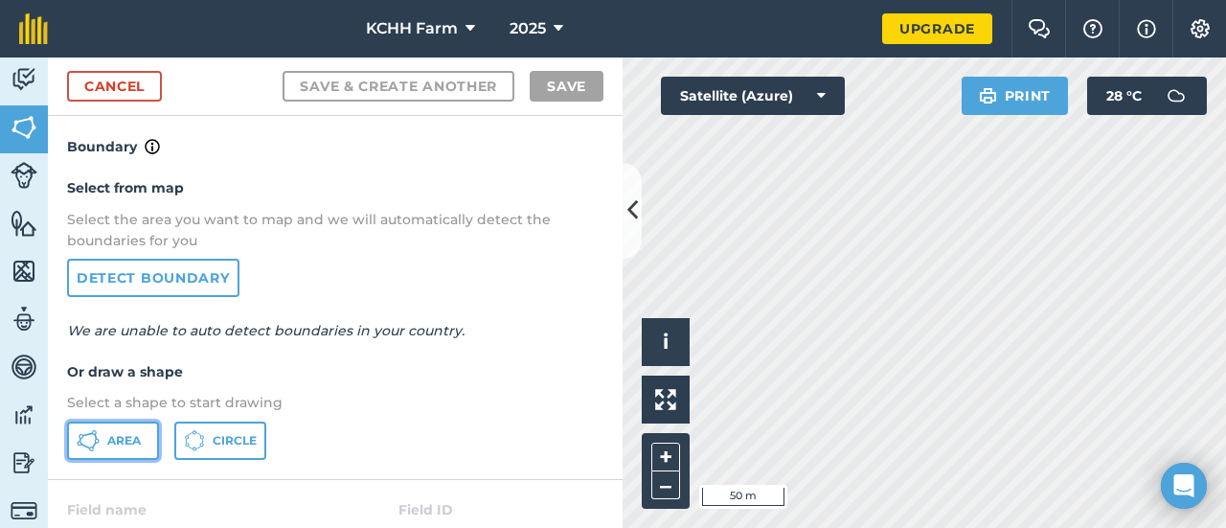
click at [126, 439] on span "Area" at bounding box center [124, 440] width 34 height 15
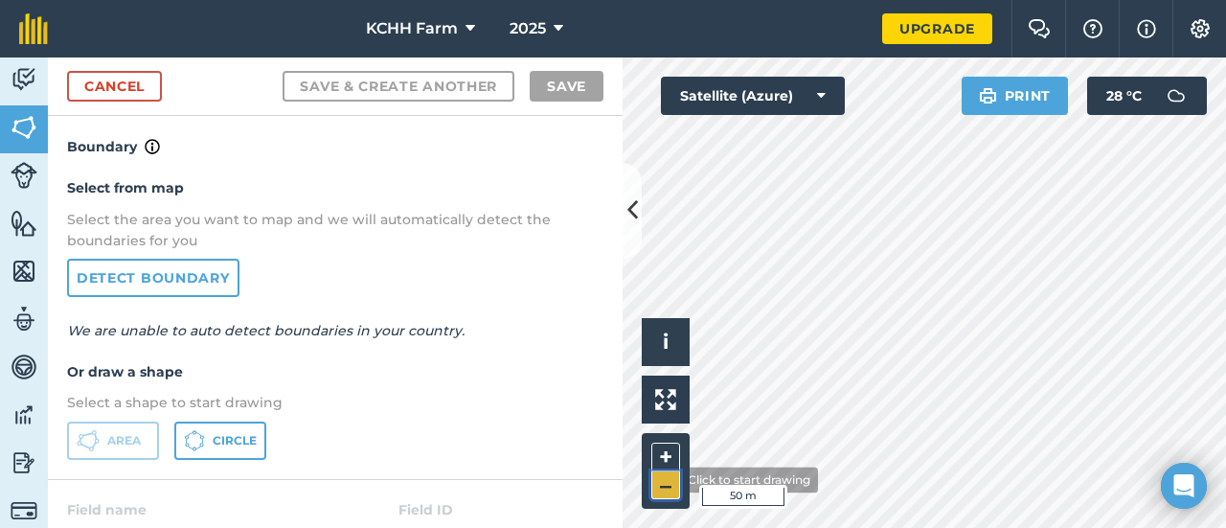
click at [666, 480] on button "–" at bounding box center [666, 485] width 29 height 28
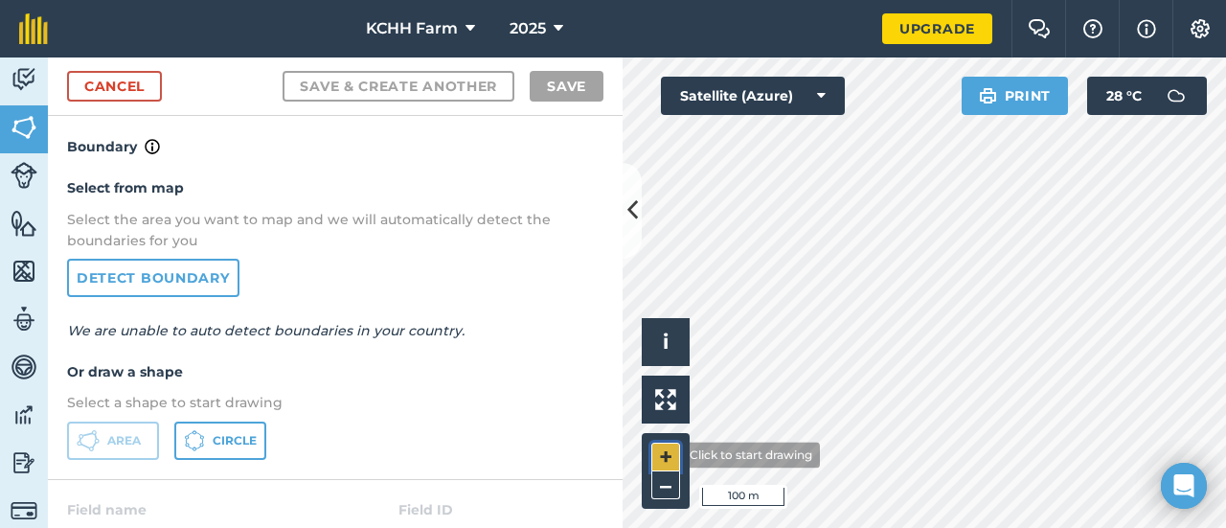
click at [667, 455] on button "+" at bounding box center [666, 457] width 29 height 29
click at [665, 486] on button "–" at bounding box center [666, 485] width 29 height 28
click at [669, 456] on button "+" at bounding box center [666, 457] width 29 height 29
click at [675, 484] on button "–" at bounding box center [666, 485] width 29 height 28
click at [657, 458] on button "+" at bounding box center [666, 457] width 29 height 29
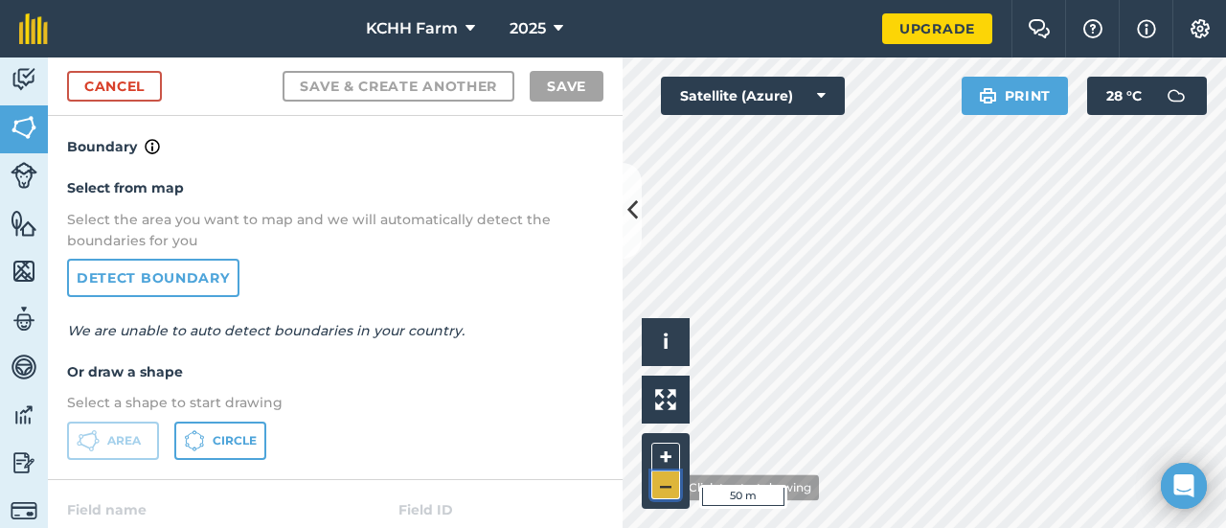
click at [667, 488] on button "–" at bounding box center [666, 485] width 29 height 28
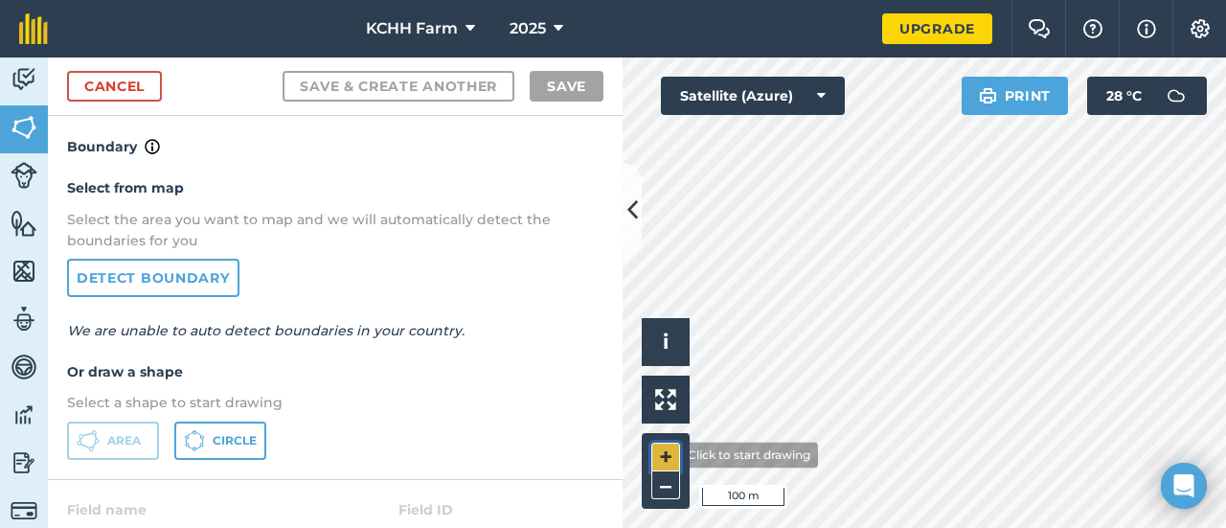
click at [665, 455] on button "+" at bounding box center [666, 457] width 29 height 29
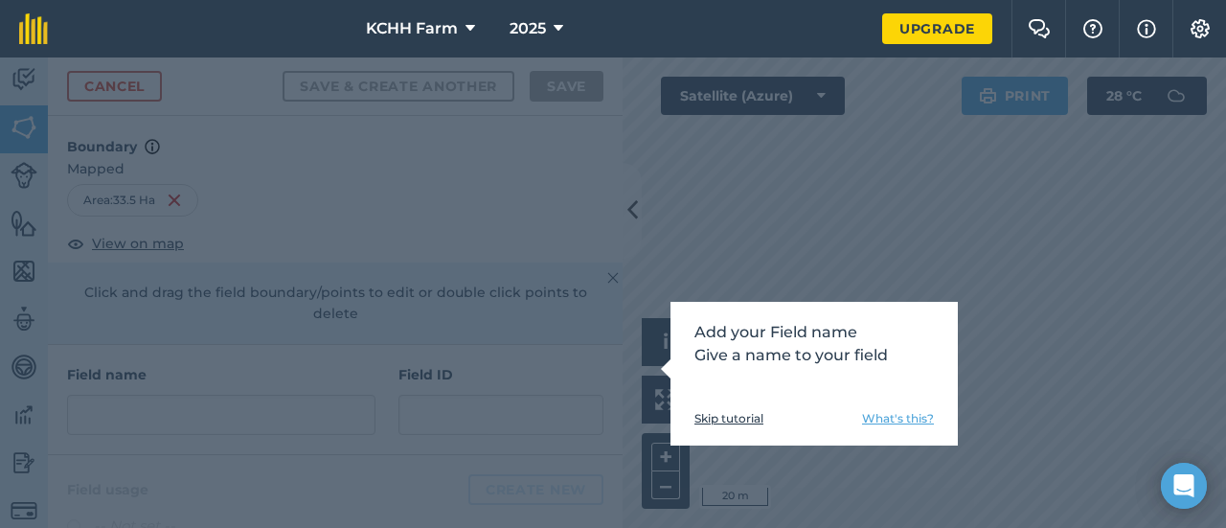
click at [708, 388] on div "Add your Field name Give a name to your field Skip tutorial What's this?" at bounding box center [814, 374] width 287 height 144
click at [881, 351] on p "Add your Field name Give a name to your field" at bounding box center [815, 344] width 240 height 46
click at [427, 363] on div "Add your Field name Give a name to your field Skip tutorial What's this?" at bounding box center [613, 292] width 1226 height 470
click at [721, 419] on link "Skip tutorial" at bounding box center [729, 418] width 69 height 15
click at [896, 417] on link "What's this?" at bounding box center [898, 418] width 72 height 15
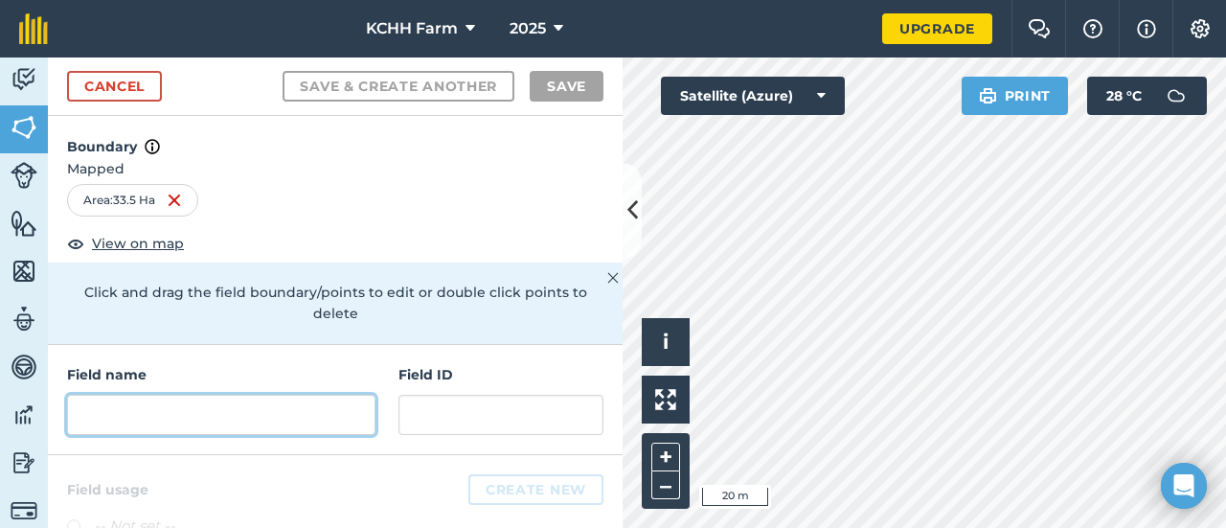
click at [224, 411] on input "text" at bounding box center [221, 415] width 309 height 40
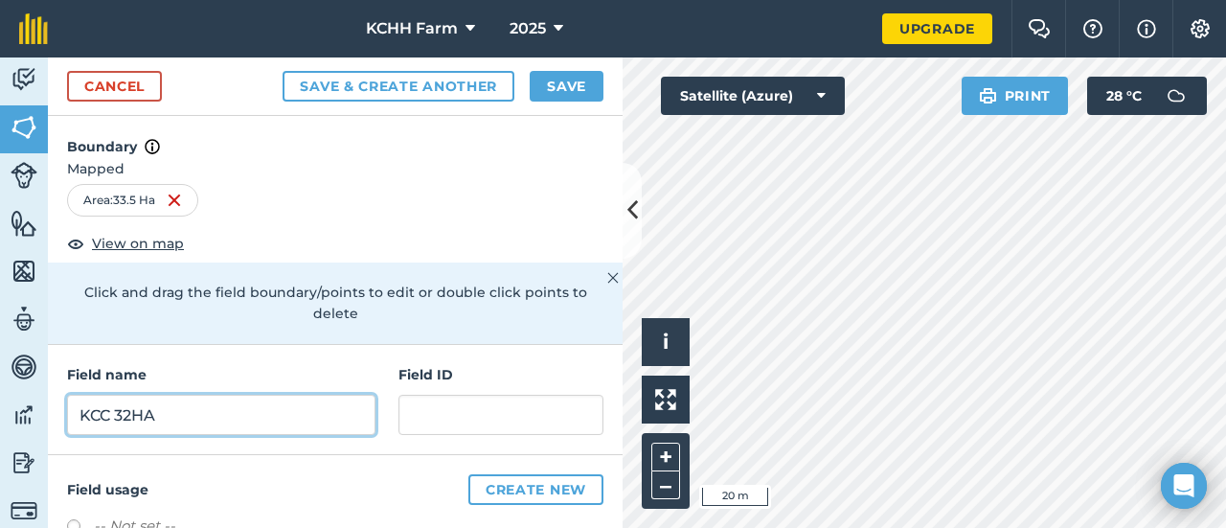
scroll to position [127, 0]
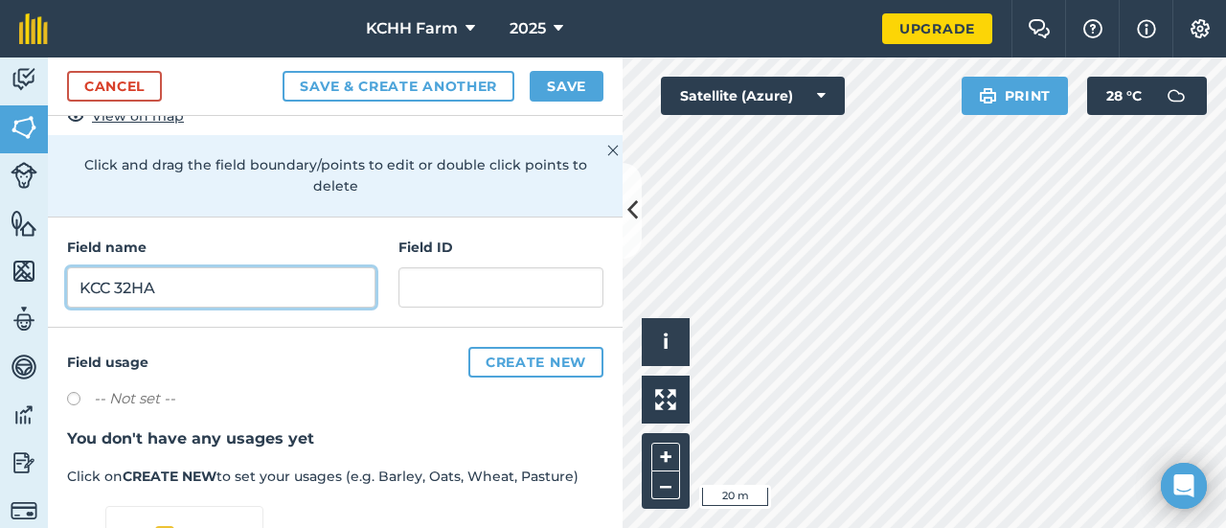
type input "KCC 32HA"
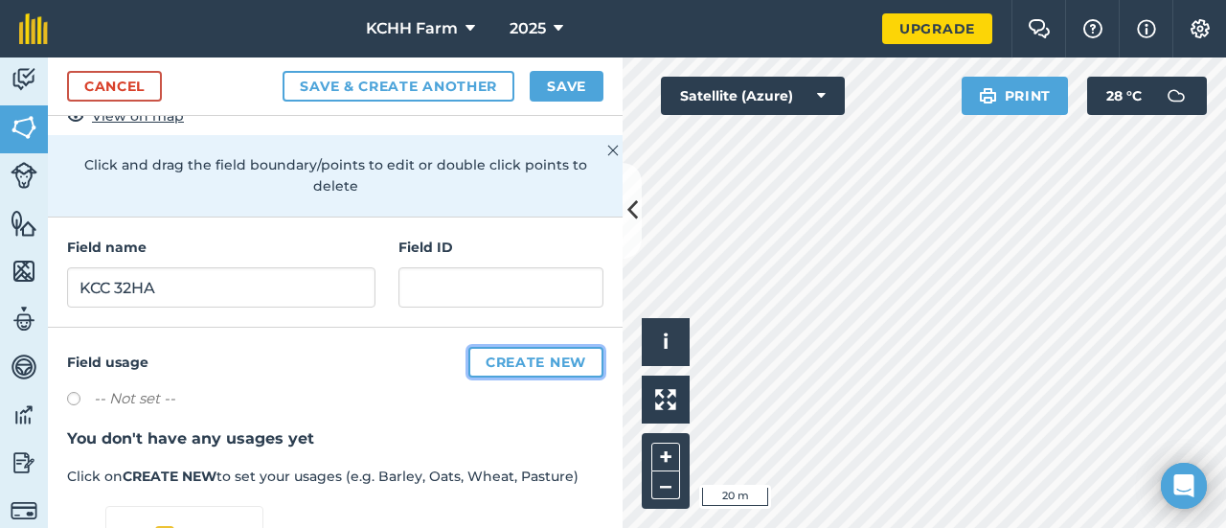
click at [519, 355] on button "Create new" at bounding box center [536, 362] width 135 height 31
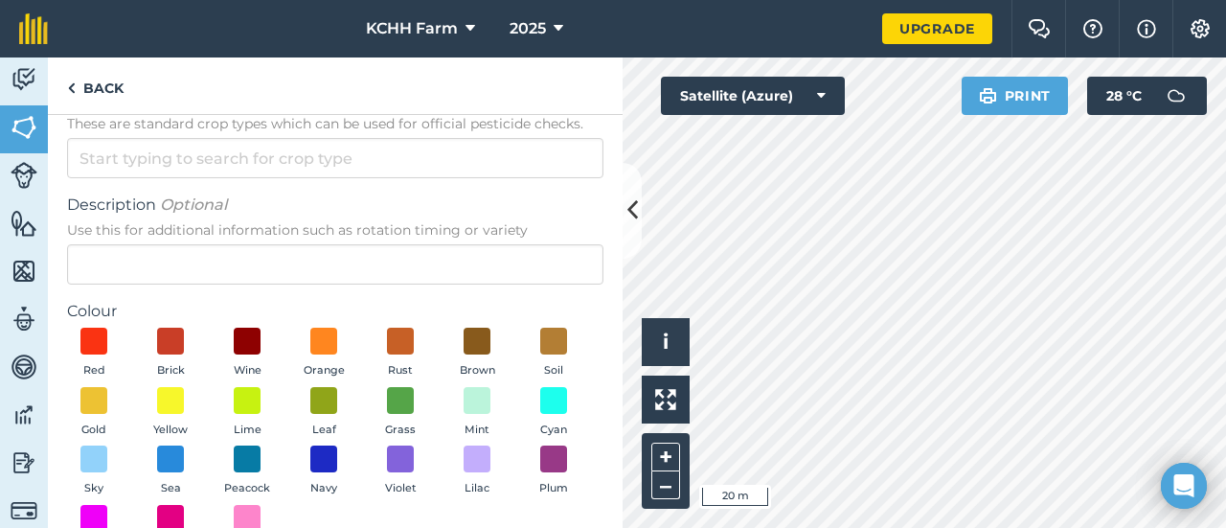
scroll to position [0, 0]
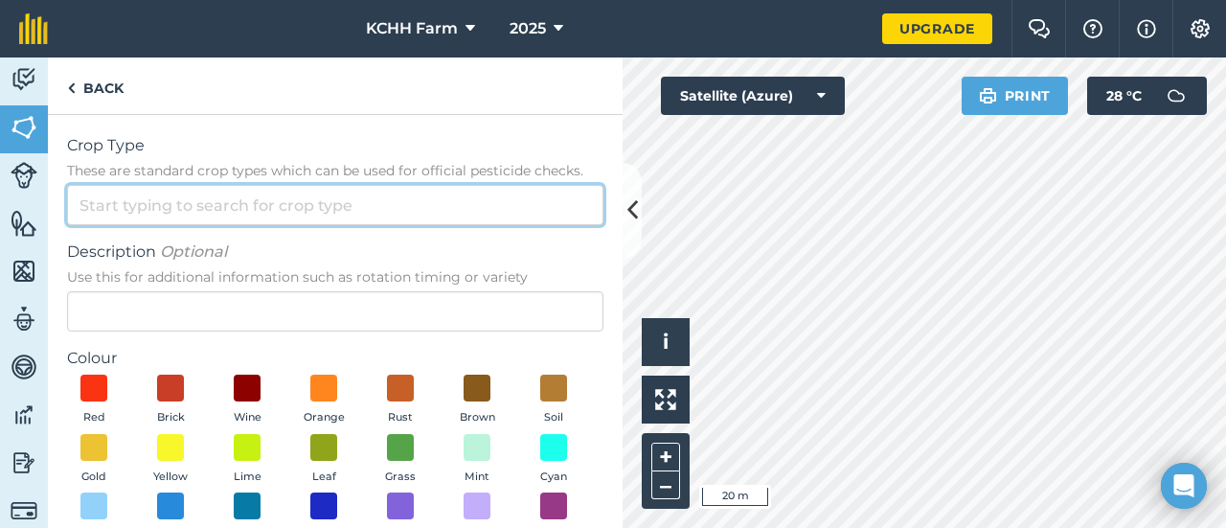
click at [422, 219] on input "Crop Type These are standard crop types which can be used for official pesticid…" at bounding box center [335, 205] width 537 height 40
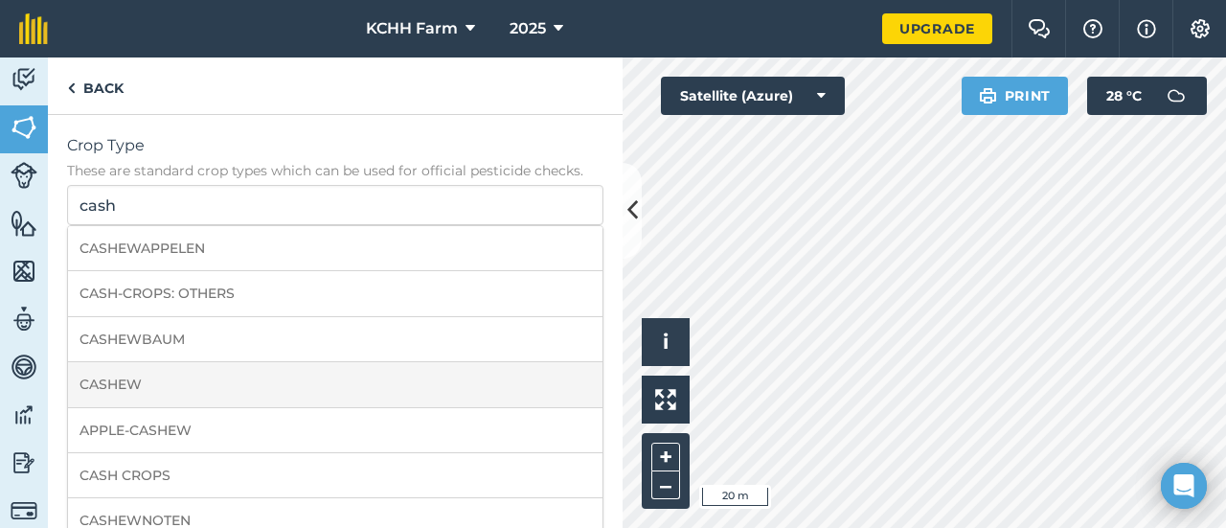
click at [395, 392] on li "CASHEW" at bounding box center [335, 384] width 535 height 45
type input "CASHEW"
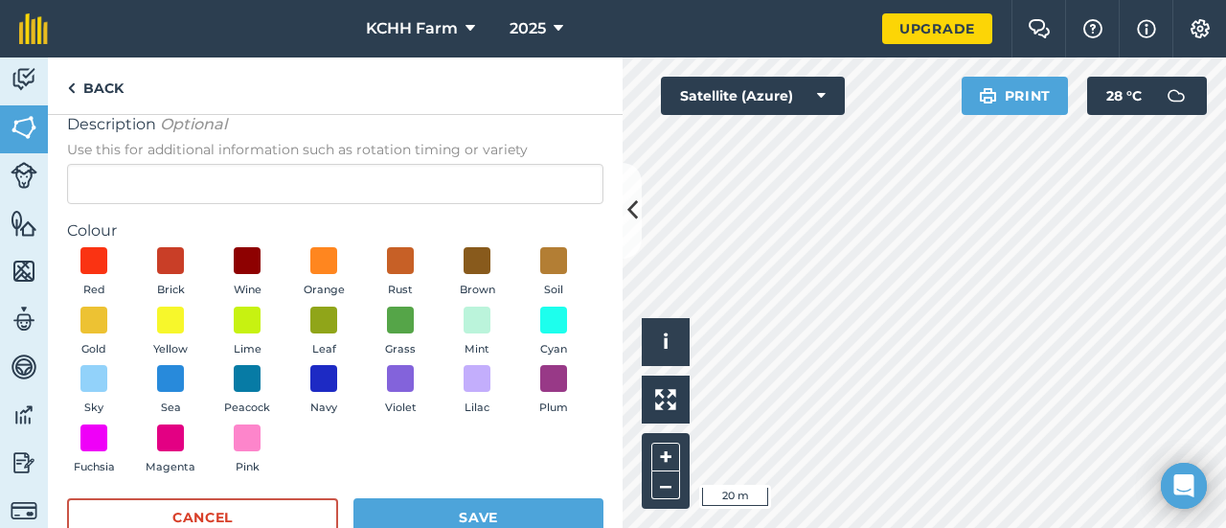
scroll to position [174, 0]
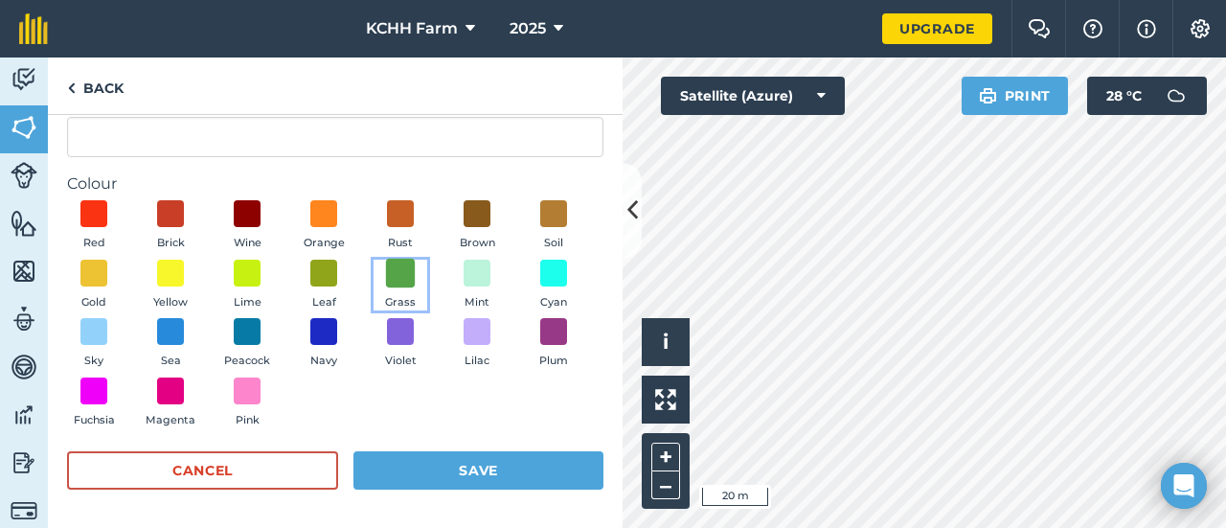
click at [416, 280] on span at bounding box center [401, 273] width 30 height 30
click at [410, 267] on img at bounding box center [400, 272] width 19 height 25
click at [339, 266] on span at bounding box center [324, 273] width 30 height 30
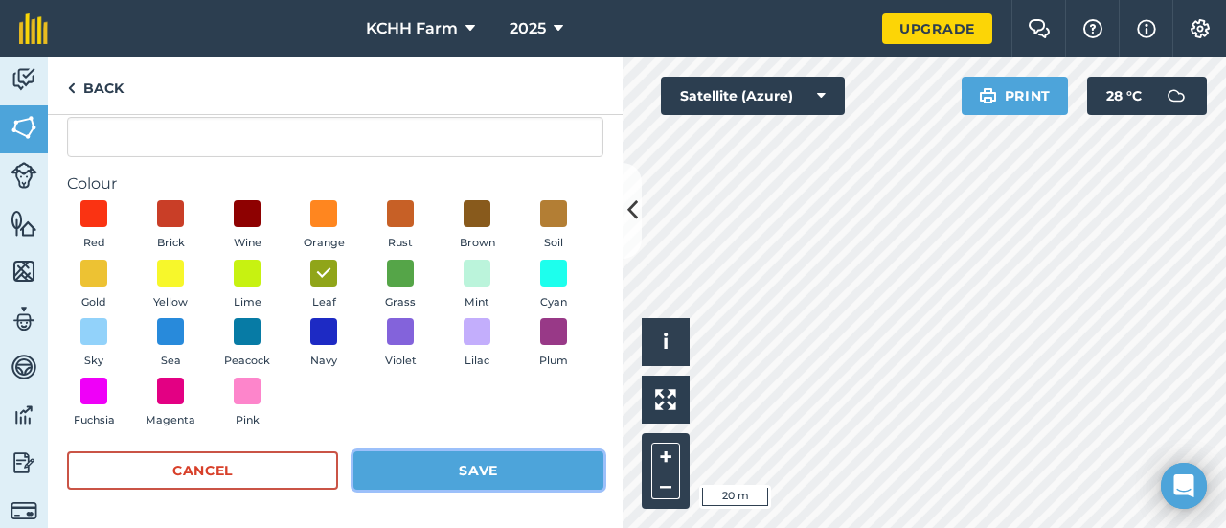
click at [487, 461] on button "Save" at bounding box center [479, 470] width 250 height 38
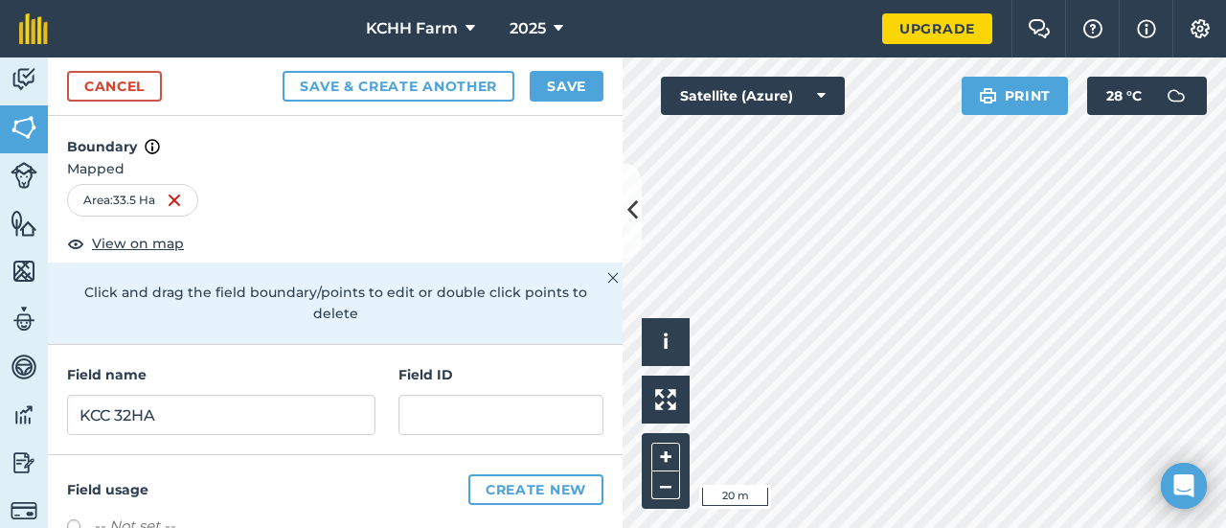
scroll to position [0, 0]
click at [165, 241] on span "View on map" at bounding box center [138, 243] width 92 height 21
click at [586, 83] on button "Save" at bounding box center [567, 86] width 74 height 31
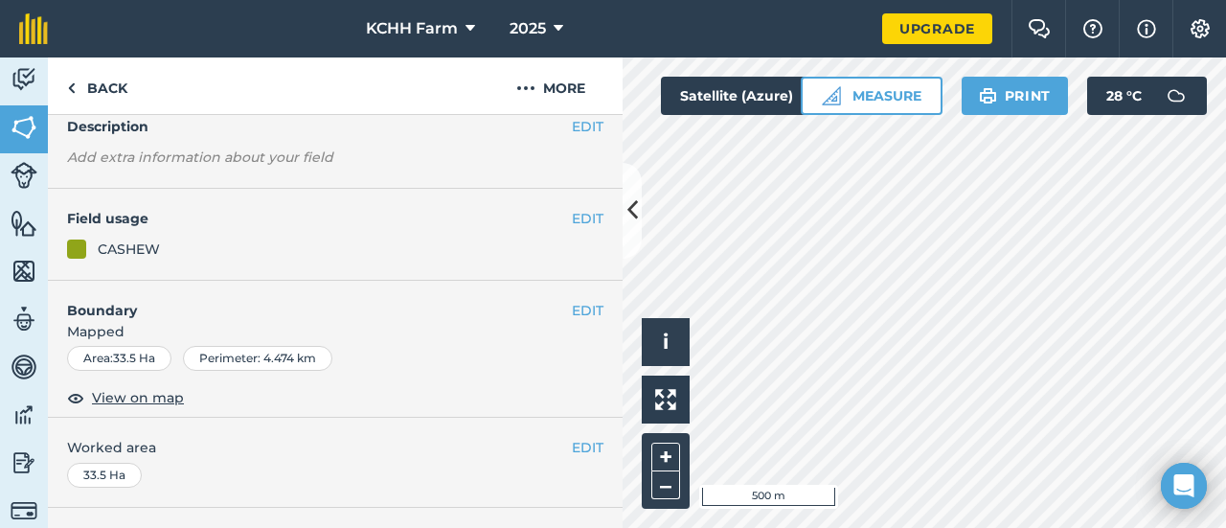
scroll to position [127, 0]
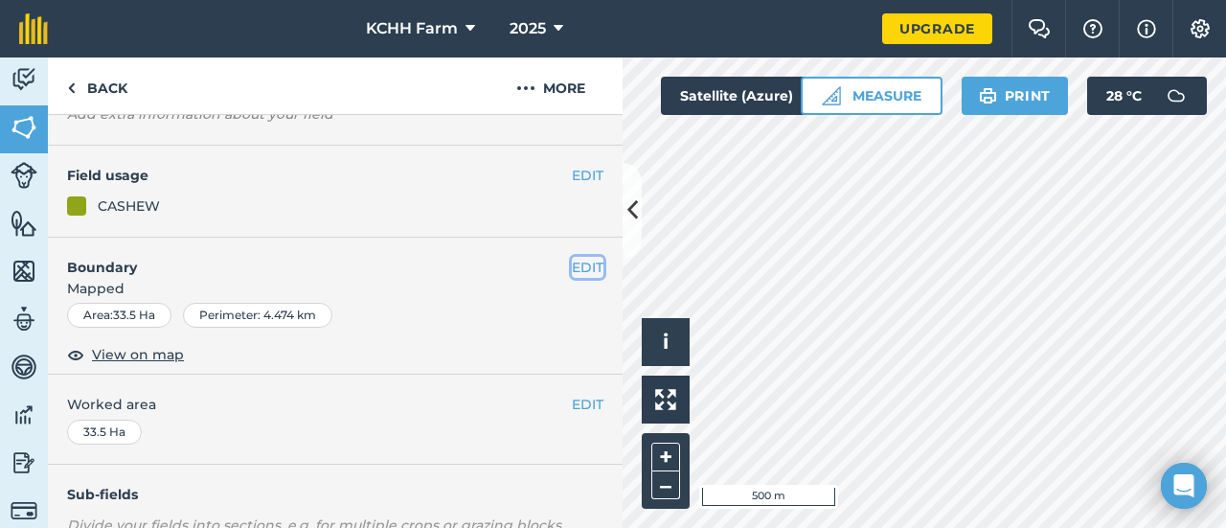
click at [579, 258] on button "EDIT" at bounding box center [588, 267] width 32 height 21
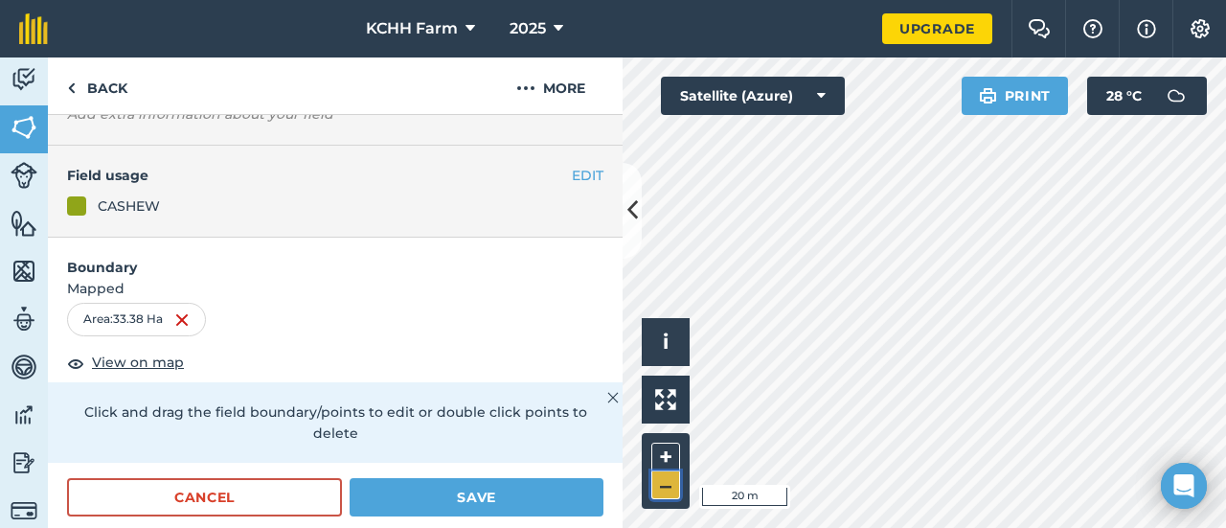
click at [663, 489] on button "–" at bounding box center [666, 485] width 29 height 28
click at [661, 489] on button "–" at bounding box center [666, 485] width 29 height 28
click at [659, 460] on button "+" at bounding box center [666, 457] width 29 height 29
click at [1041, 55] on div "KCHH Farm 2025 Upgrade Farm Chat Help Info Settings Map printing is not availab…" at bounding box center [613, 264] width 1226 height 528
click at [1175, 86] on div "Click to start drawing i © 2025 TomTom, Microsoft 20 m + – Satellite (Azure) Pr…" at bounding box center [925, 292] width 604 height 470
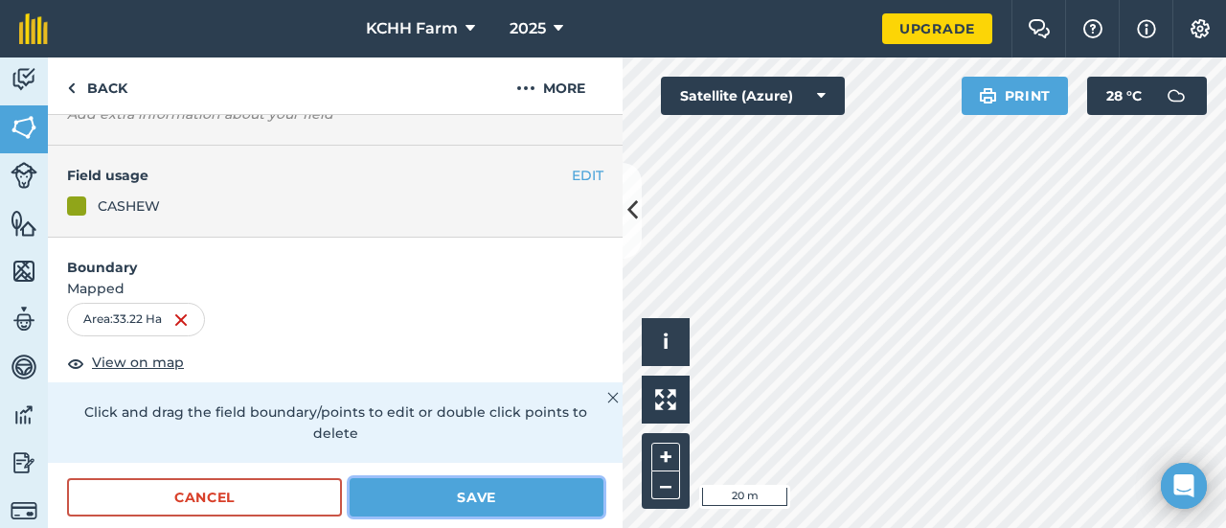
click at [437, 501] on button "Save" at bounding box center [477, 497] width 254 height 38
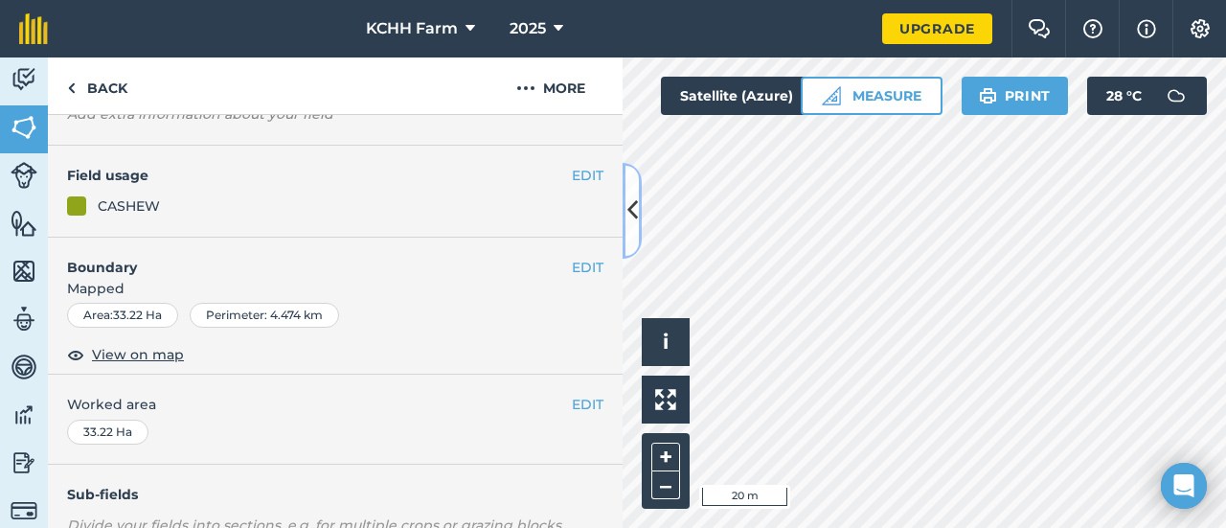
click at [634, 203] on icon at bounding box center [633, 211] width 11 height 34
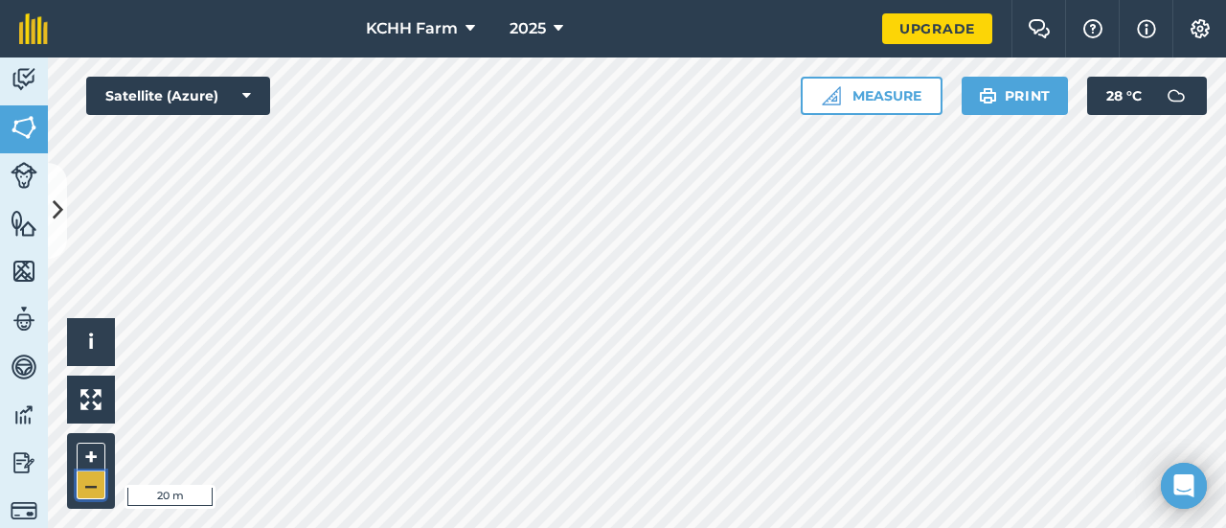
click at [90, 484] on button "–" at bounding box center [91, 485] width 29 height 28
click at [61, 228] on button at bounding box center [57, 211] width 19 height 96
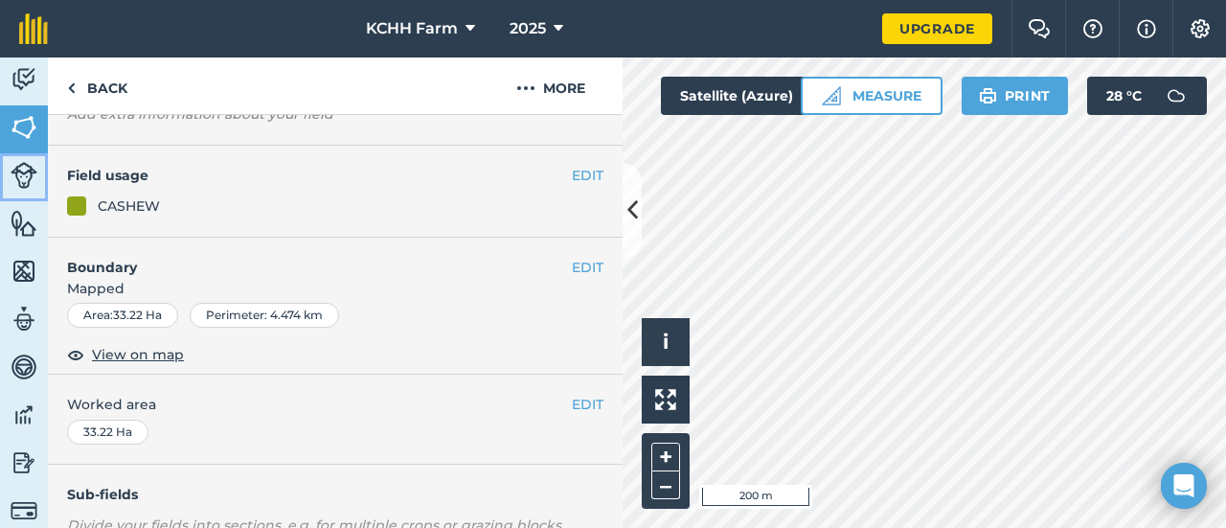
click at [18, 169] on img at bounding box center [24, 175] width 27 height 27
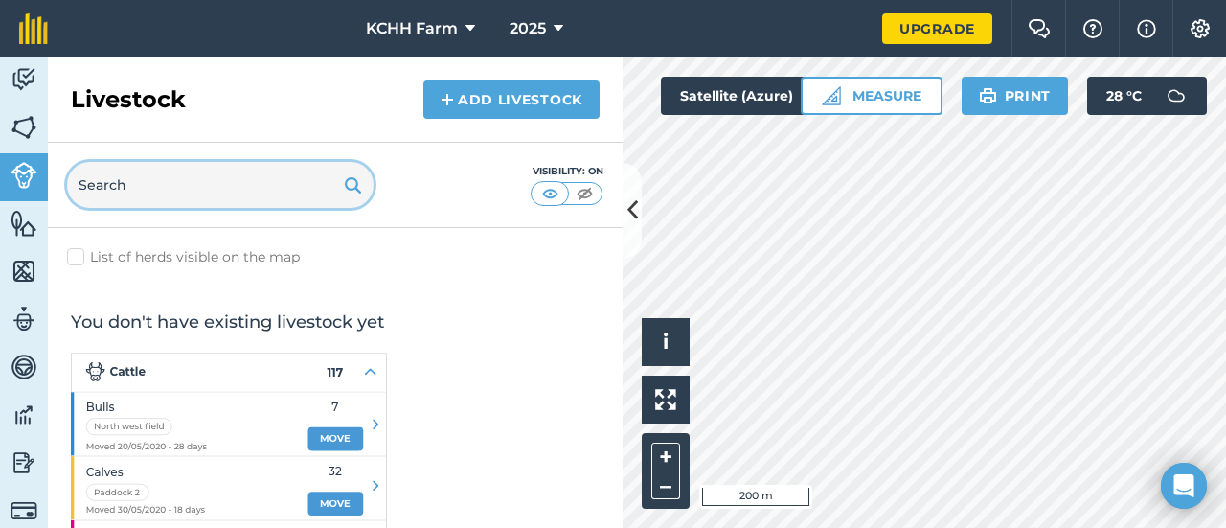
click at [219, 173] on input "text" at bounding box center [220, 185] width 307 height 46
type input "chicken"
